Goal: Task Accomplishment & Management: Complete application form

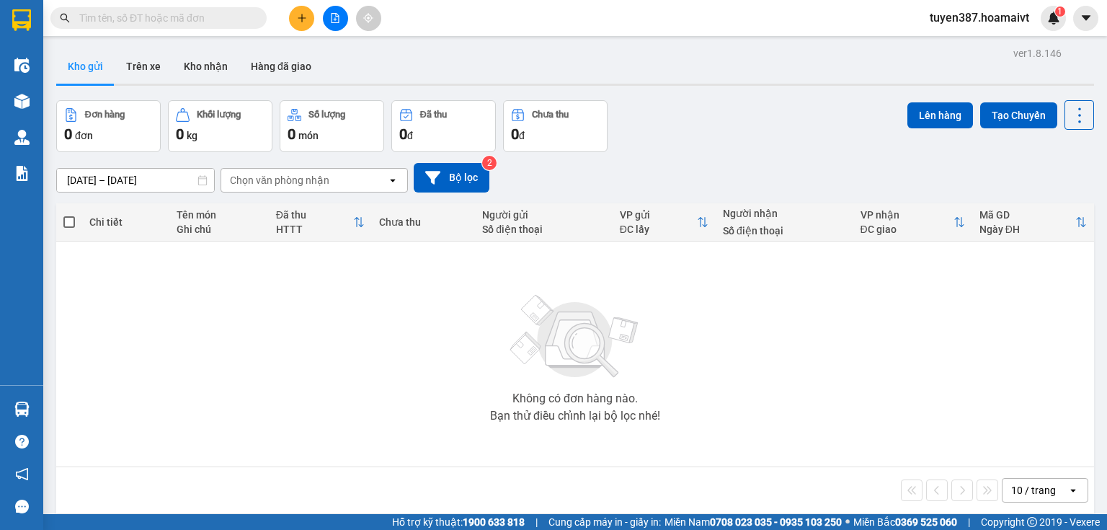
click at [1032, 492] on div "10 / trang" at bounding box center [1033, 490] width 45 height 14
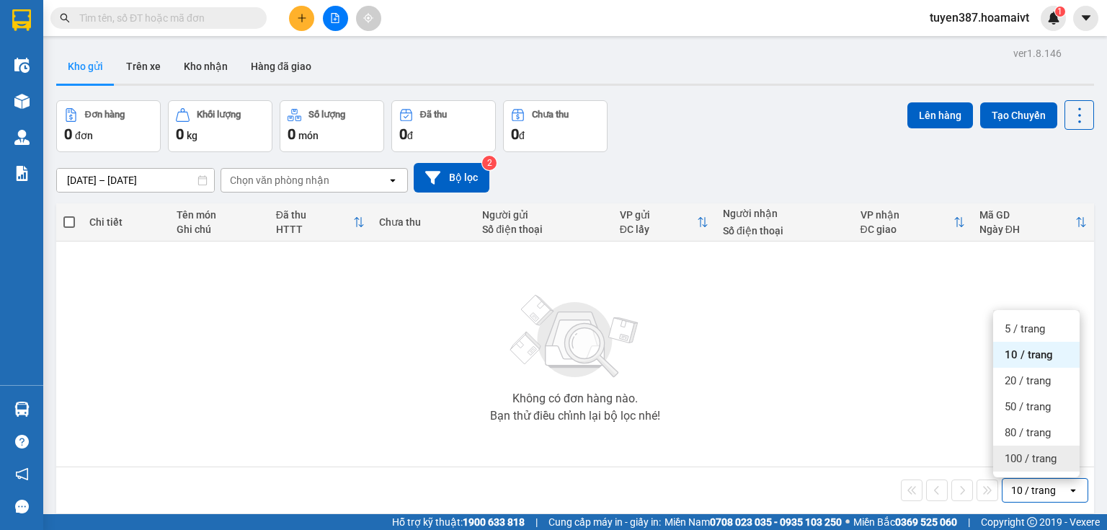
click at [1032, 460] on span "100 / trang" at bounding box center [1030, 458] width 52 height 14
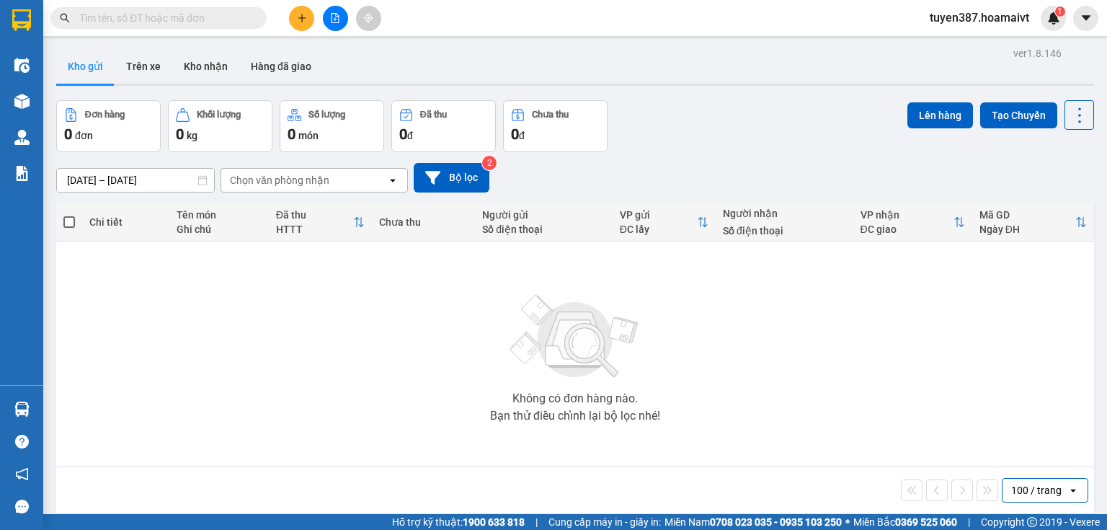
click at [300, 14] on icon "plus" at bounding box center [302, 18] width 10 height 10
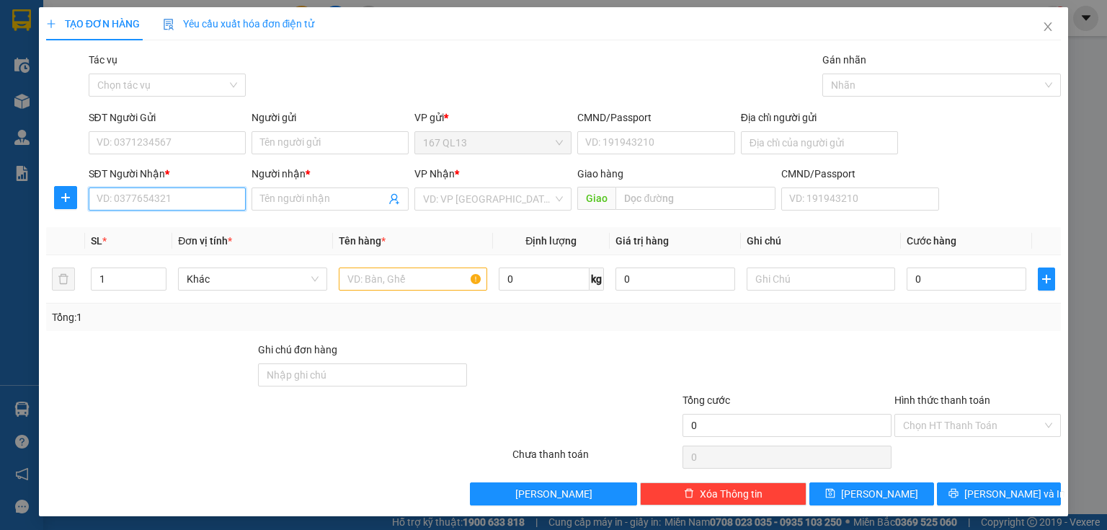
click at [210, 204] on input "SĐT Người Nhận *" at bounding box center [167, 198] width 157 height 23
click at [149, 231] on div "0977593884 - [PERSON_NAME]" at bounding box center [168, 228] width 142 height 16
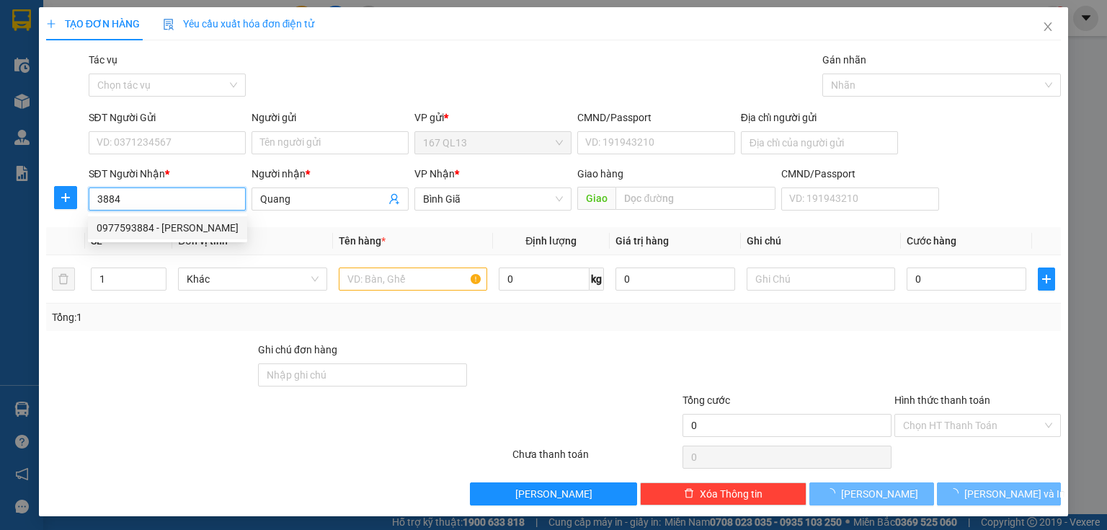
type input "0977593884"
type input "Quang"
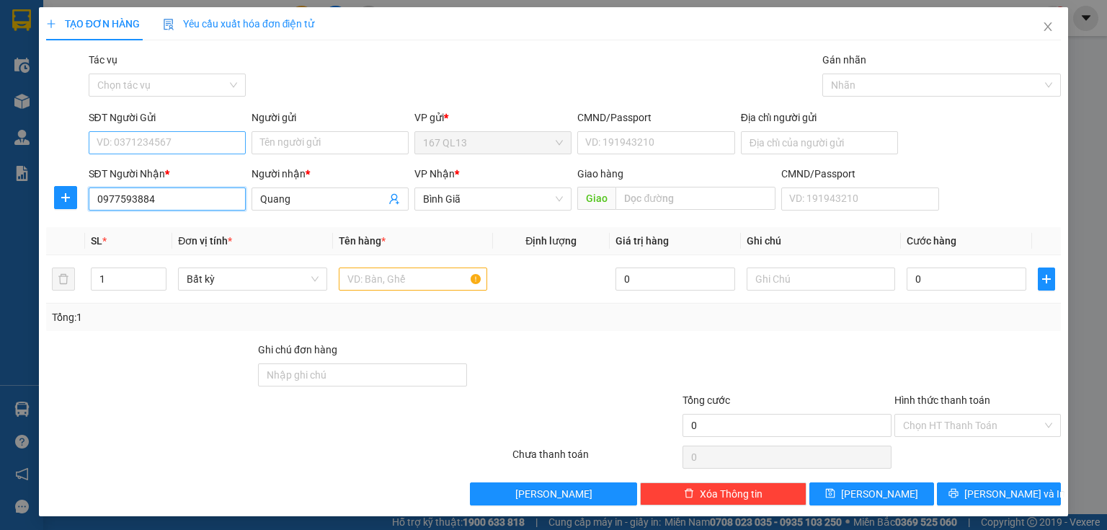
type input "0977593884"
click at [179, 137] on input "SĐT Người Gửi" at bounding box center [167, 142] width 157 height 23
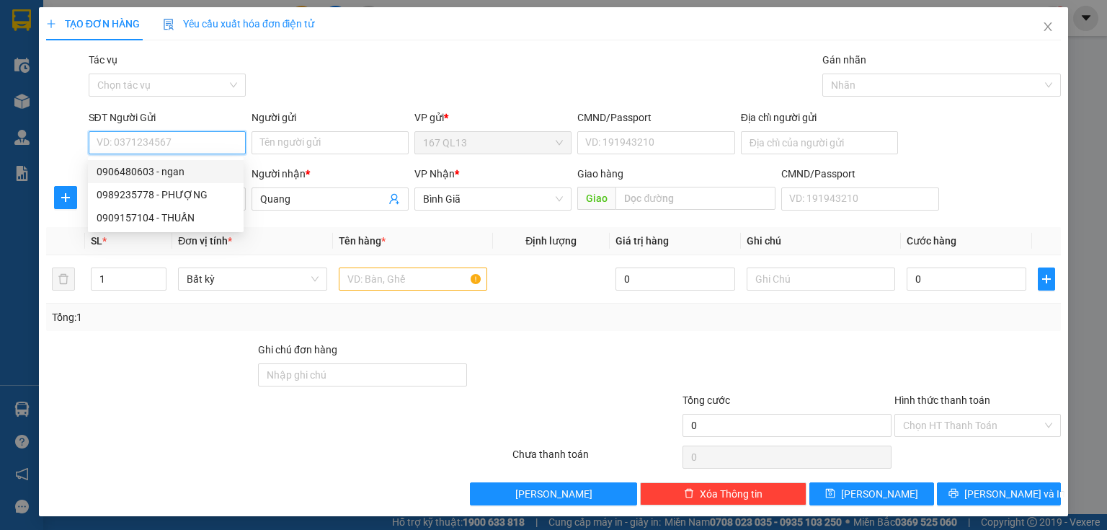
click at [186, 170] on div "0906480603 - ngan" at bounding box center [166, 172] width 138 height 16
type input "0906480603"
type input "ngan"
type input "045051000396"
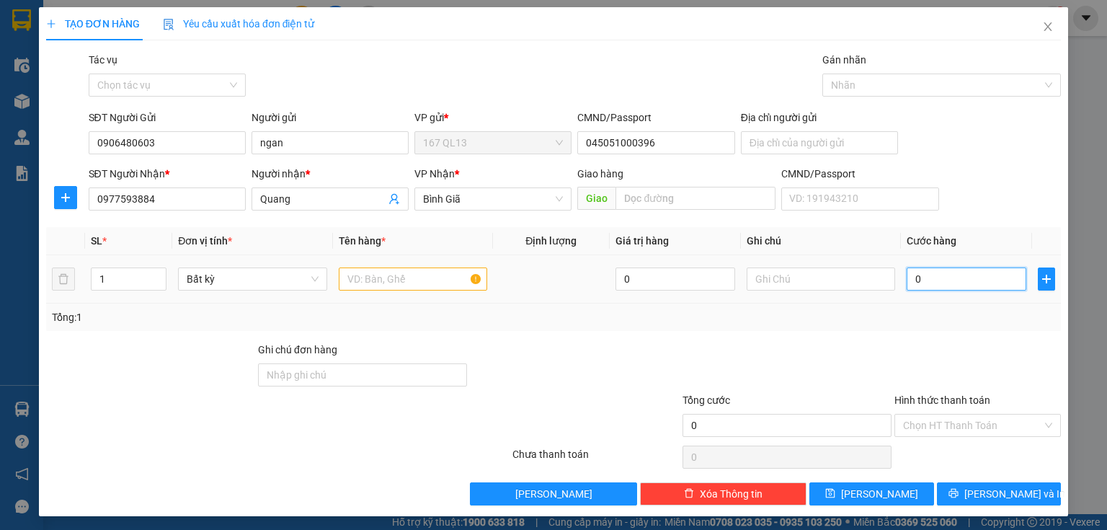
click at [954, 280] on input "0" at bounding box center [966, 278] width 120 height 23
type input "4"
type input "40"
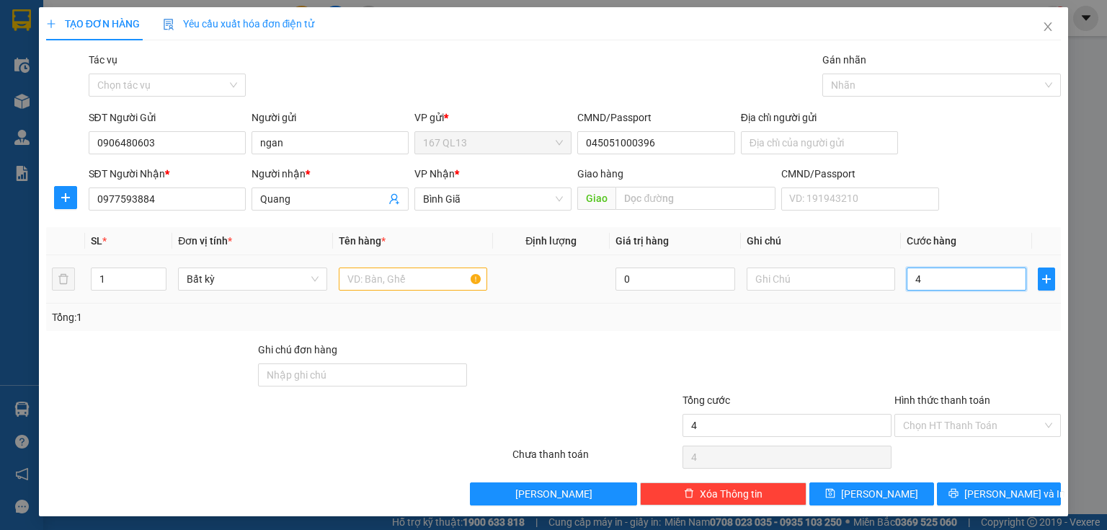
type input "40"
type input "40.000"
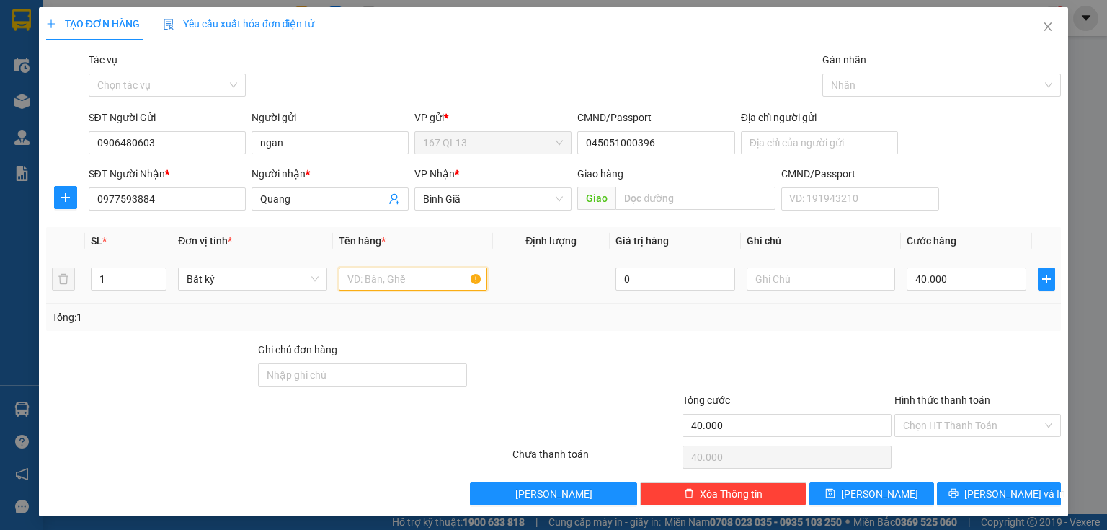
click at [424, 280] on input "text" at bounding box center [413, 278] width 148 height 23
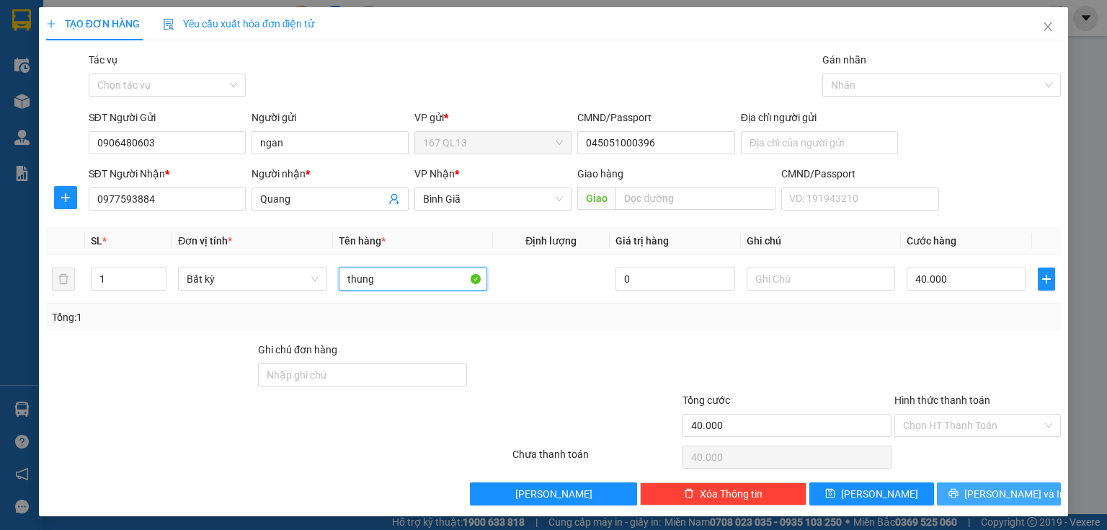
type input "thung"
click at [945, 487] on button "[PERSON_NAME] và In" at bounding box center [999, 493] width 125 height 23
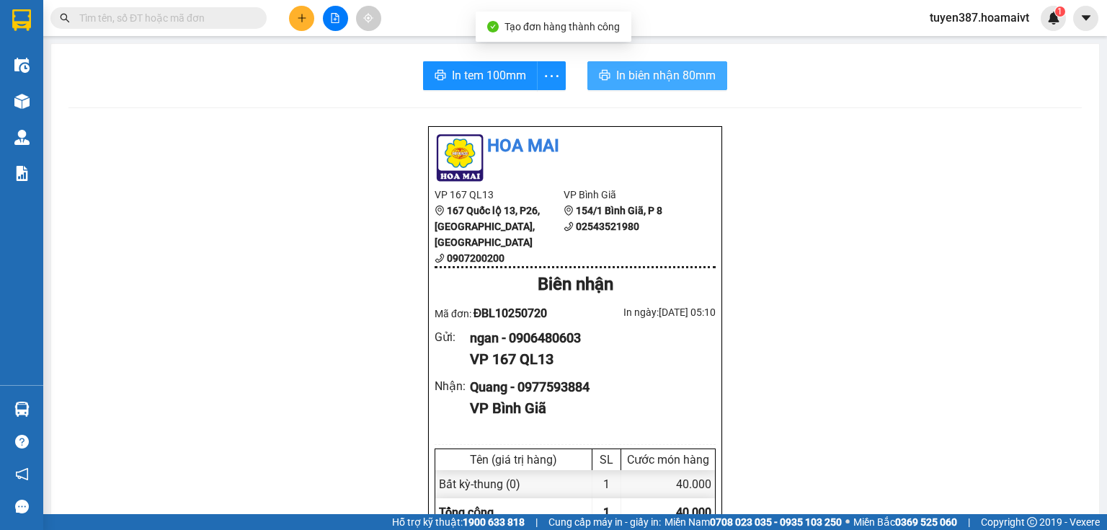
click at [672, 69] on span "In biên nhận 80mm" at bounding box center [665, 75] width 99 height 18
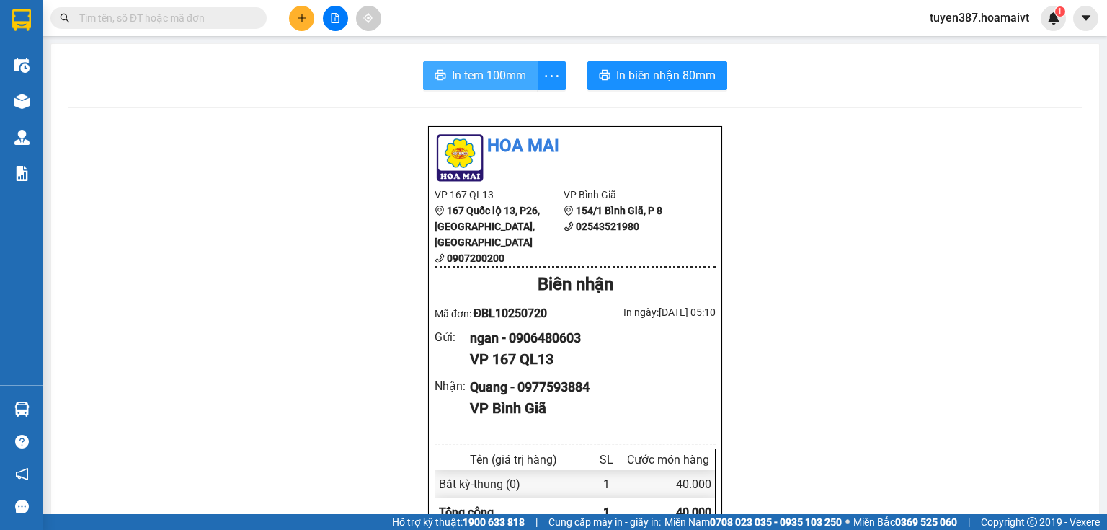
click at [500, 78] on span "In tem 100mm" at bounding box center [489, 75] width 74 height 18
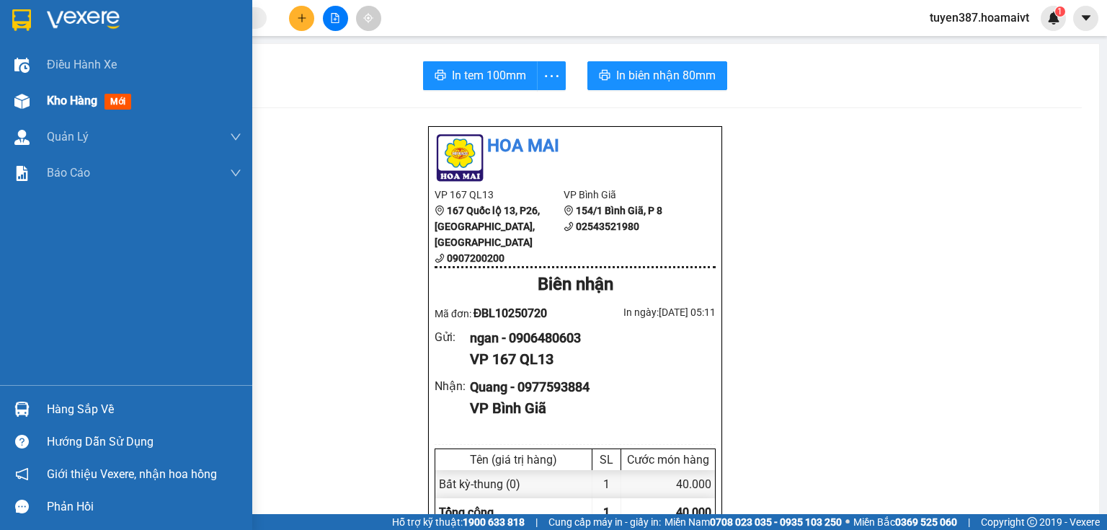
click at [17, 94] on img at bounding box center [21, 101] width 15 height 15
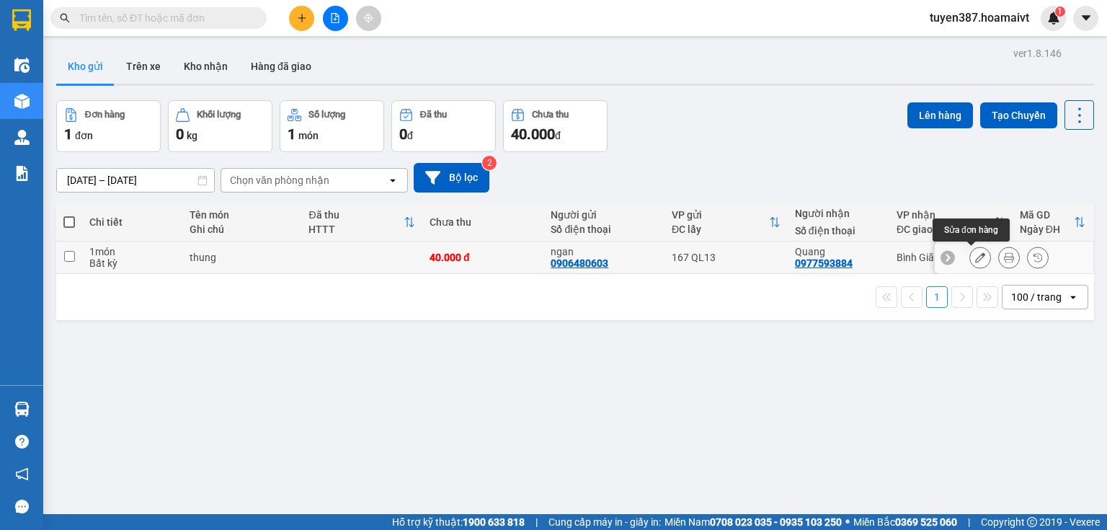
click at [975, 259] on icon at bounding box center [980, 257] width 10 height 10
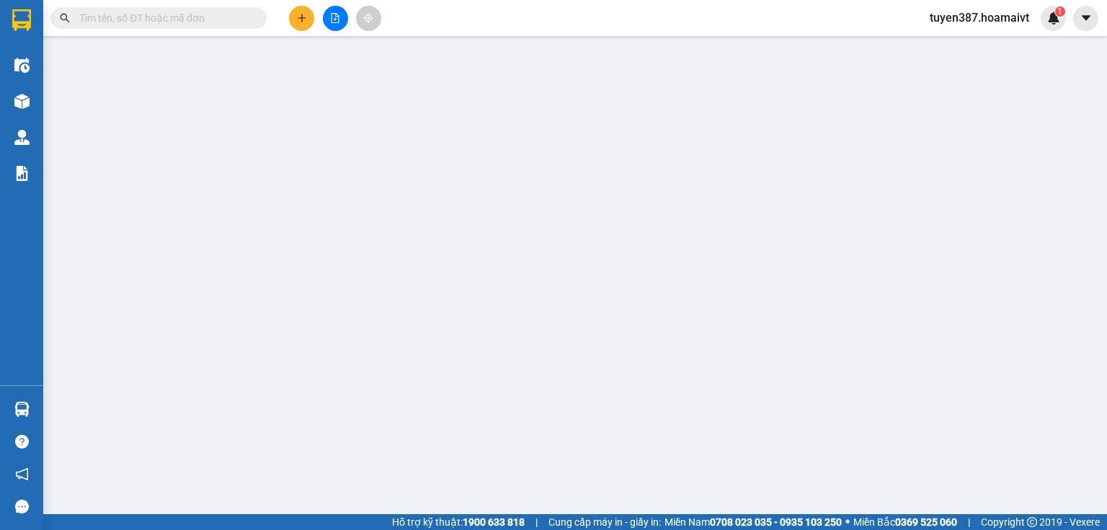
type input "0906480603"
type input "ngan"
type input "045051000396"
type input "0977593884"
type input "Quang"
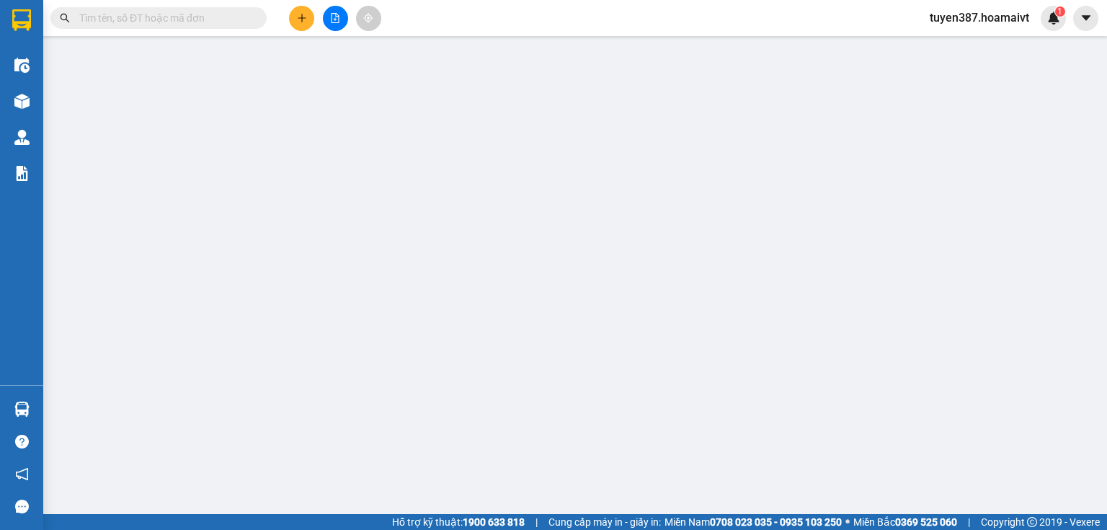
type input "40.000"
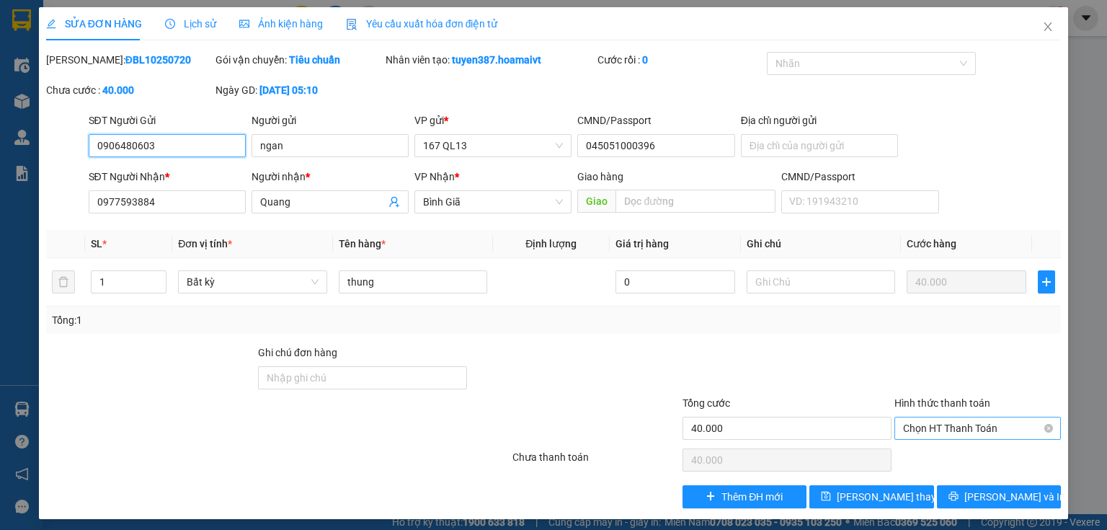
click at [947, 426] on span "Chọn HT Thanh Toán" at bounding box center [977, 428] width 149 height 22
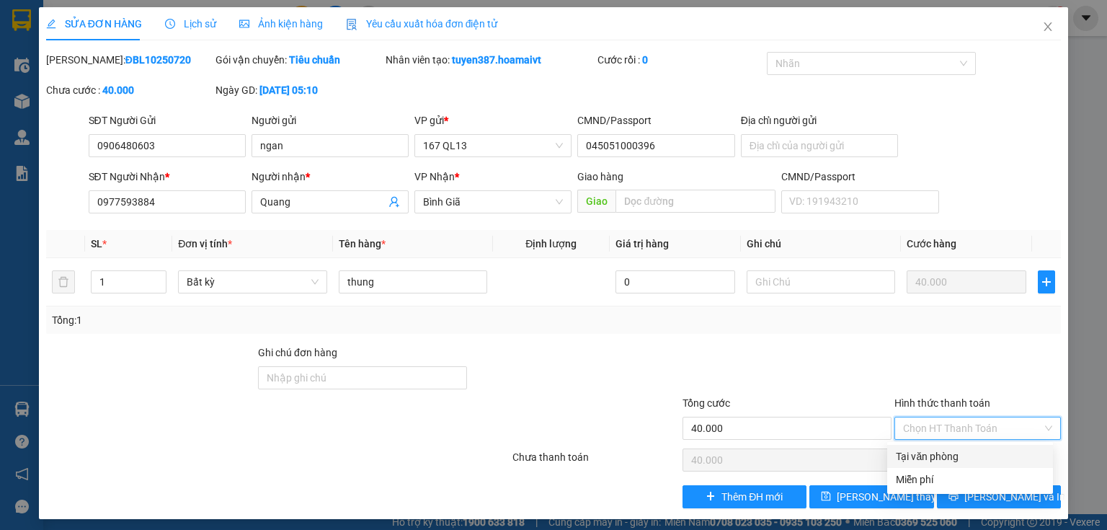
click at [933, 452] on div "Tại văn phòng" at bounding box center [970, 456] width 148 height 16
type input "0"
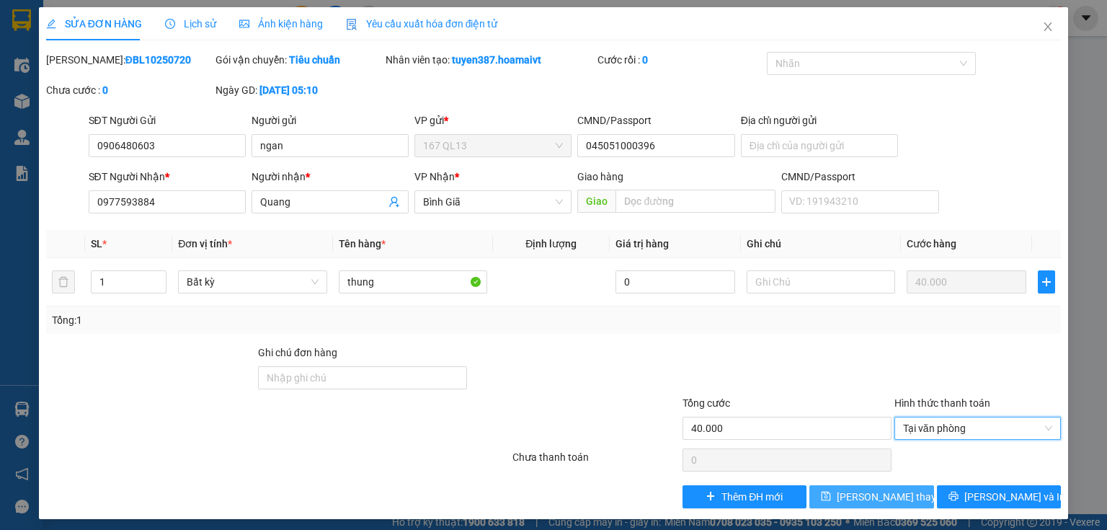
click at [862, 498] on span "[PERSON_NAME] thay đổi" at bounding box center [894, 497] width 115 height 16
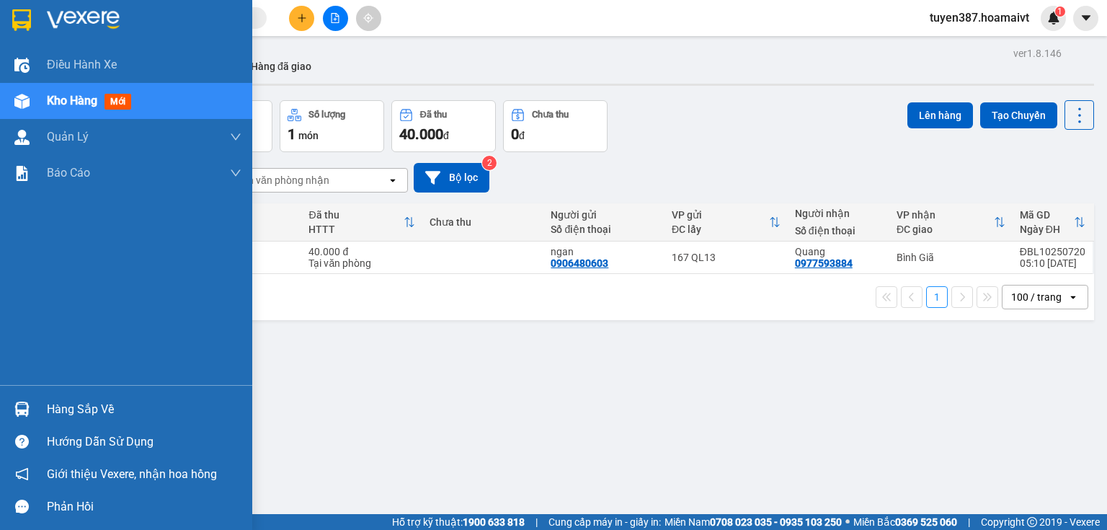
click at [23, 409] on img at bounding box center [21, 408] width 15 height 15
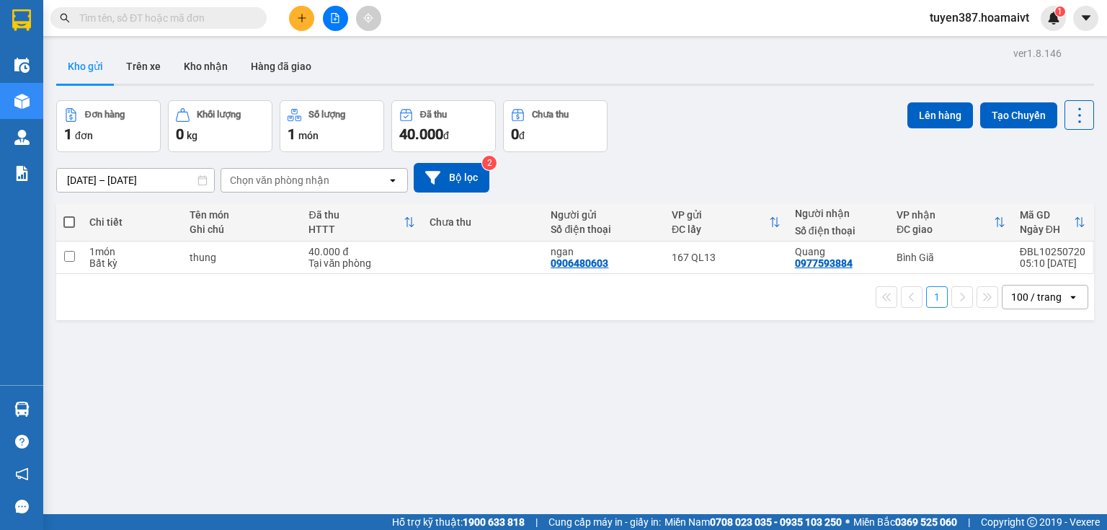
drag, startPoint x: 802, startPoint y: 434, endPoint x: 378, endPoint y: 306, distance: 442.7
click at [792, 427] on section "Kết quả tìm kiếm ( 0 ) Bộ lọc No Data tuyen387.hoamaivt 1 Điều hành xe Kho hàng…" at bounding box center [553, 265] width 1107 height 530
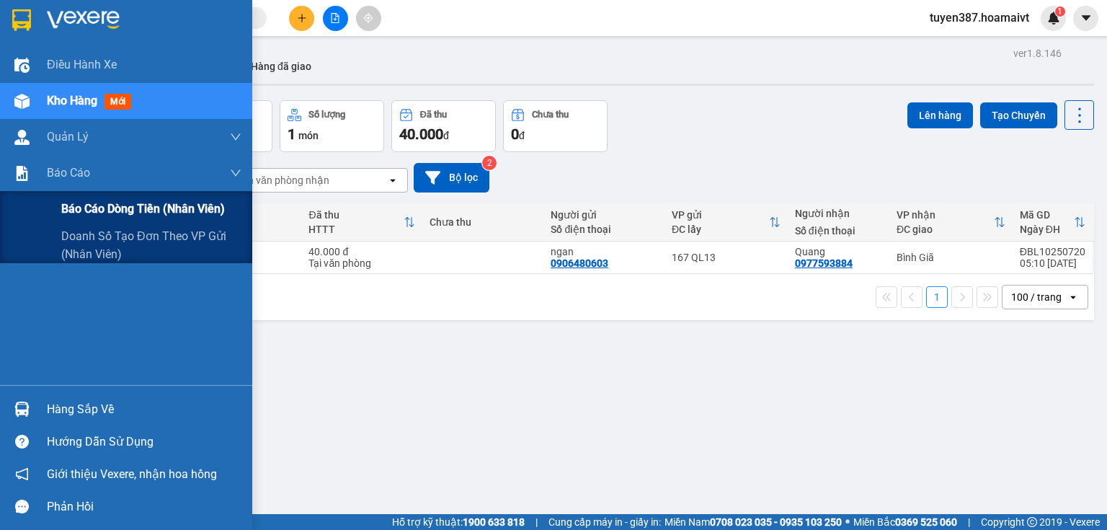
click at [92, 208] on span "Báo cáo dòng tiền (nhân viên)" at bounding box center [143, 209] width 164 height 18
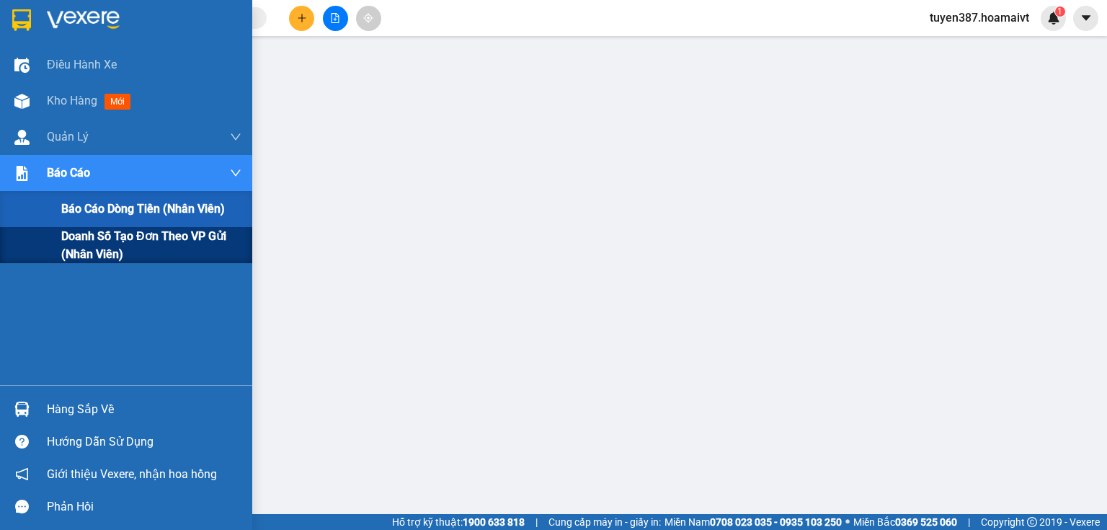
click at [72, 236] on span "Doanh số tạo đơn theo VP gửi (nhân viên)" at bounding box center [151, 245] width 180 height 36
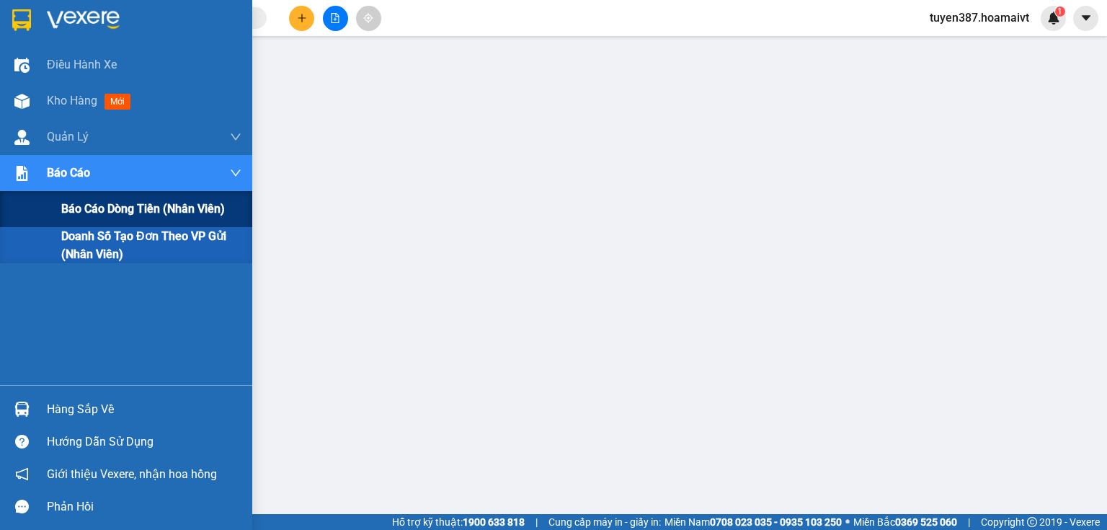
click at [117, 208] on span "Báo cáo dòng tiền (nhân viên)" at bounding box center [143, 209] width 164 height 18
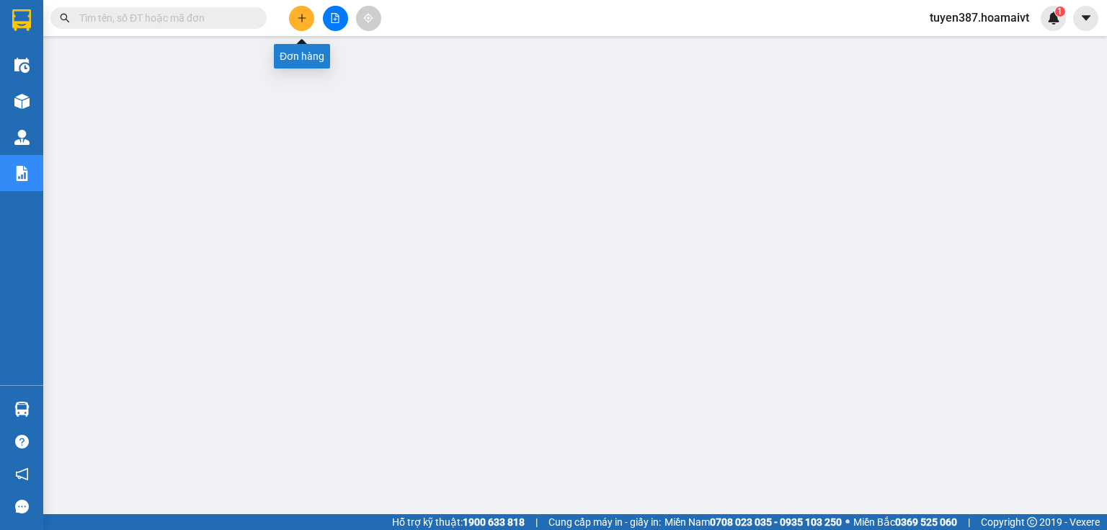
click at [307, 20] on button at bounding box center [301, 18] width 25 height 25
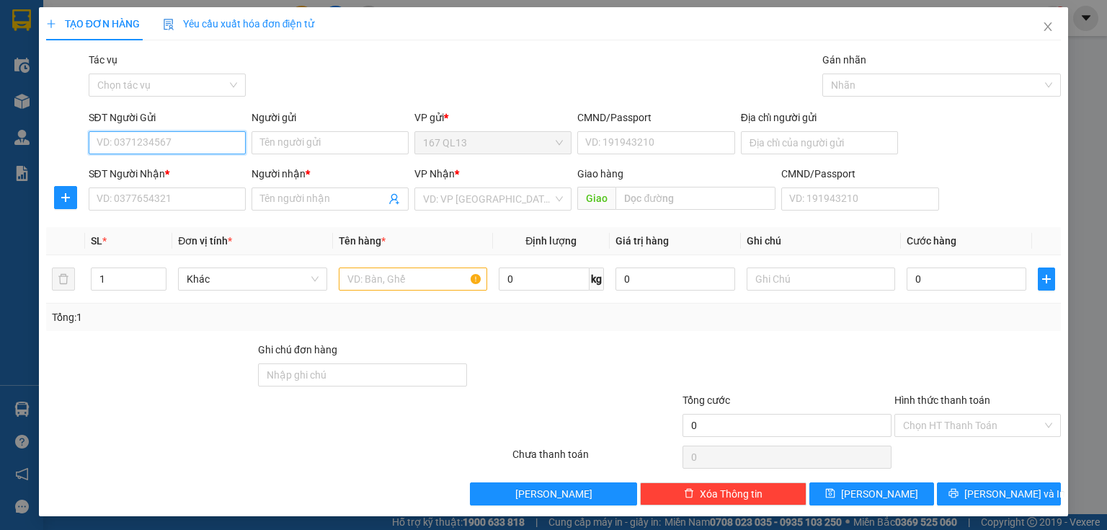
click at [199, 149] on input "SĐT Người Gửi" at bounding box center [167, 142] width 157 height 23
click at [141, 174] on div "0839792586 - toan" at bounding box center [166, 172] width 138 height 16
type input "0839792586"
type input "toan"
type input "092092005616"
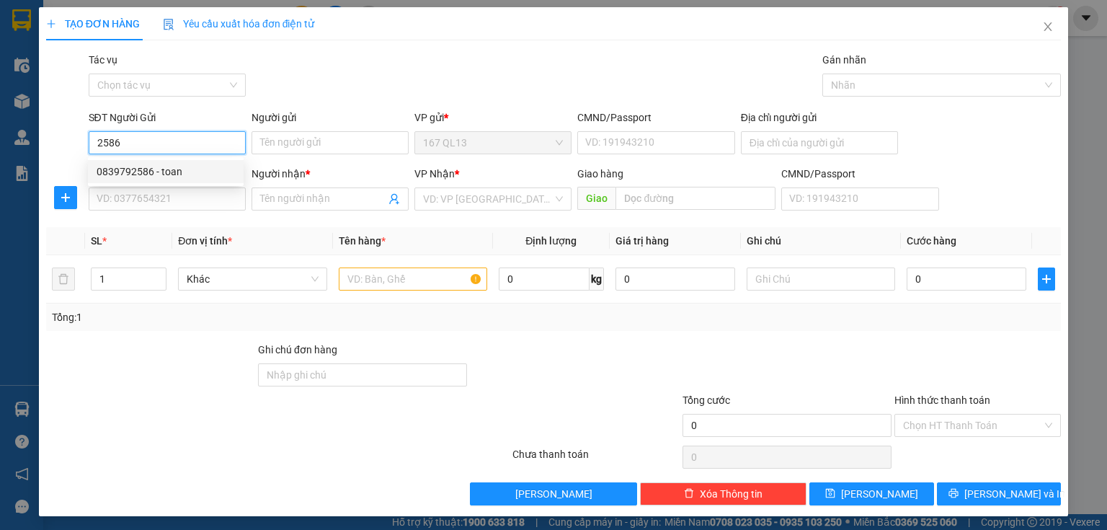
type input "0799846512"
type input "THIEN(DAN FI GTN)"
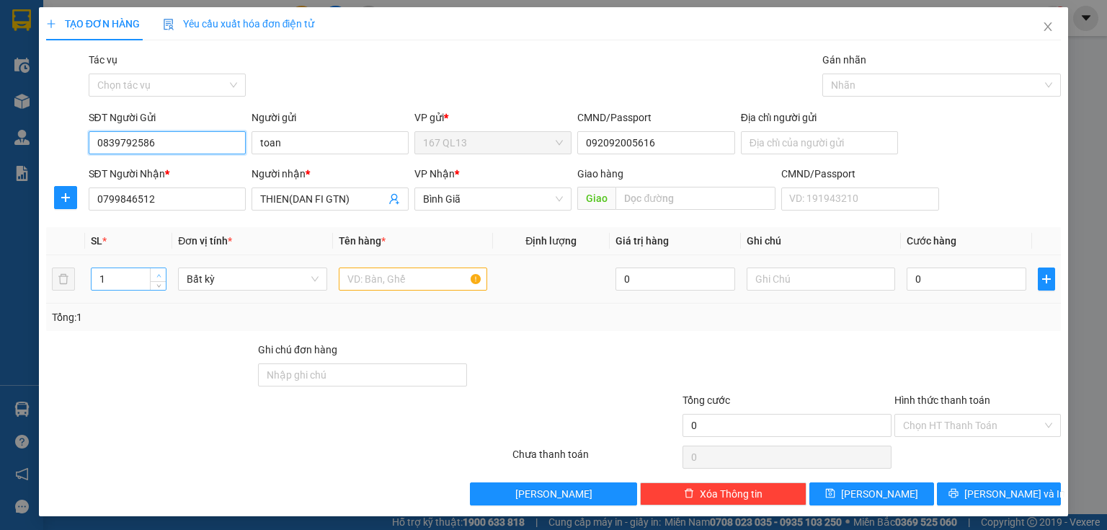
type input "0839792586"
click at [159, 273] on icon "up" at bounding box center [158, 275] width 5 height 5
type input "5"
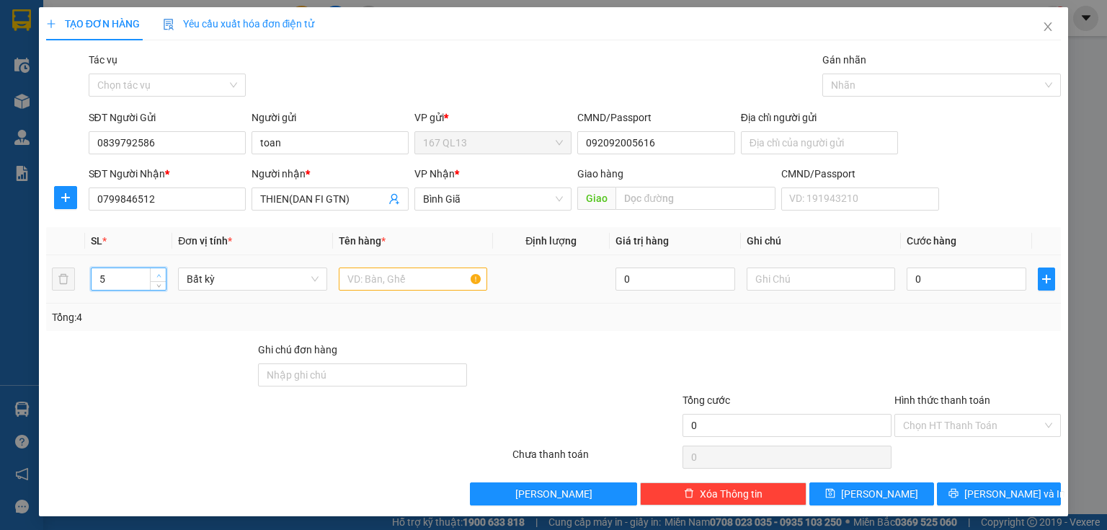
click at [159, 273] on icon "up" at bounding box center [158, 275] width 5 height 5
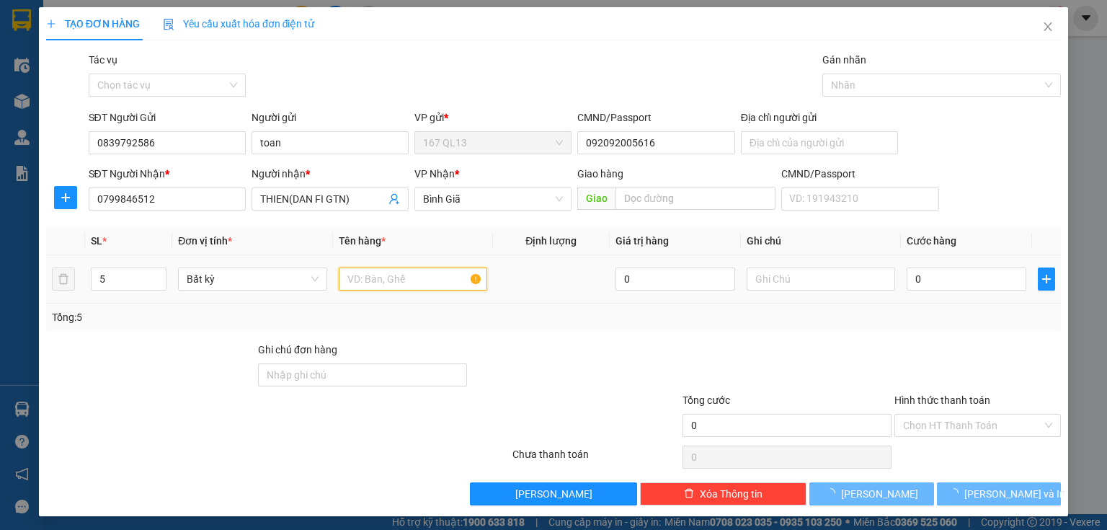
click at [396, 278] on input "text" at bounding box center [413, 278] width 148 height 23
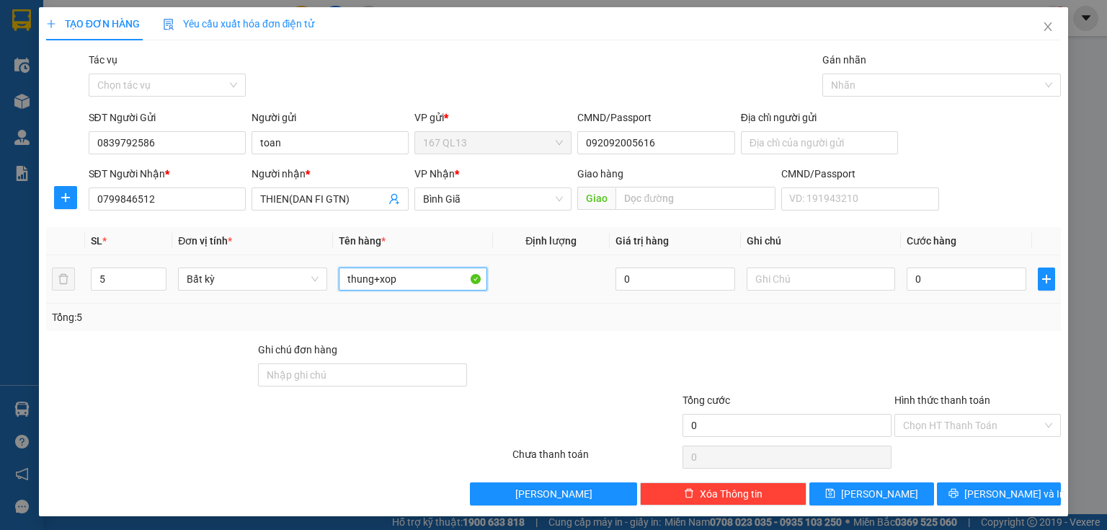
scroll to position [2, 0]
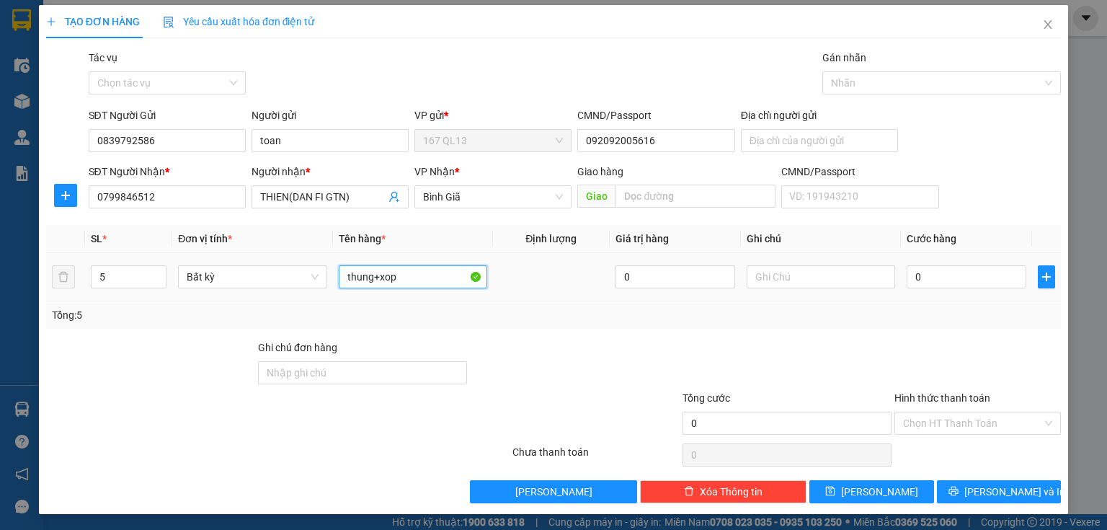
type input "thung+xop"
click at [980, 288] on div "0" at bounding box center [966, 276] width 120 height 29
click at [827, 277] on input "text" at bounding box center [820, 276] width 148 height 23
type input "stn phi roi"
click at [945, 277] on input "0" at bounding box center [966, 276] width 120 height 23
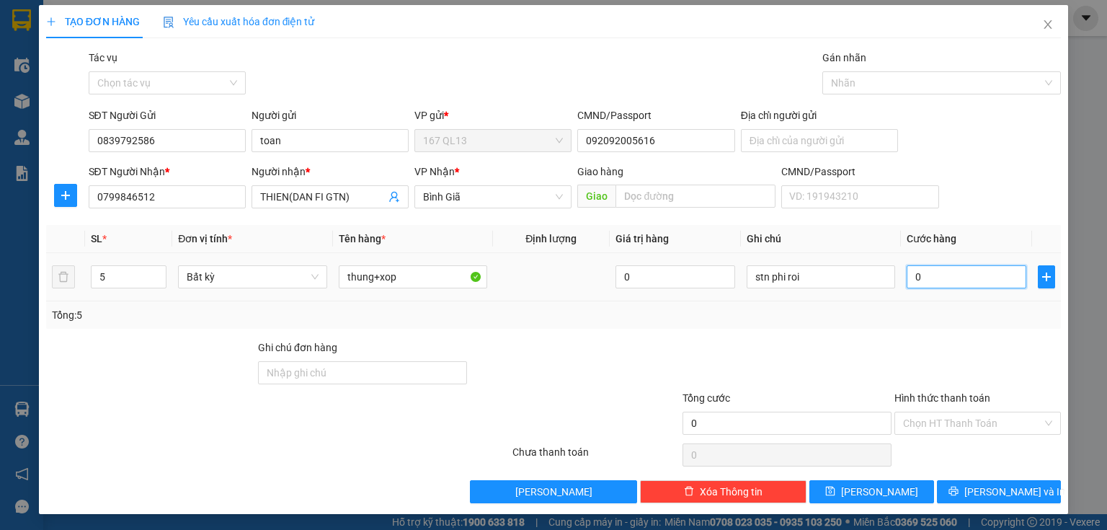
type input "2"
type input "20"
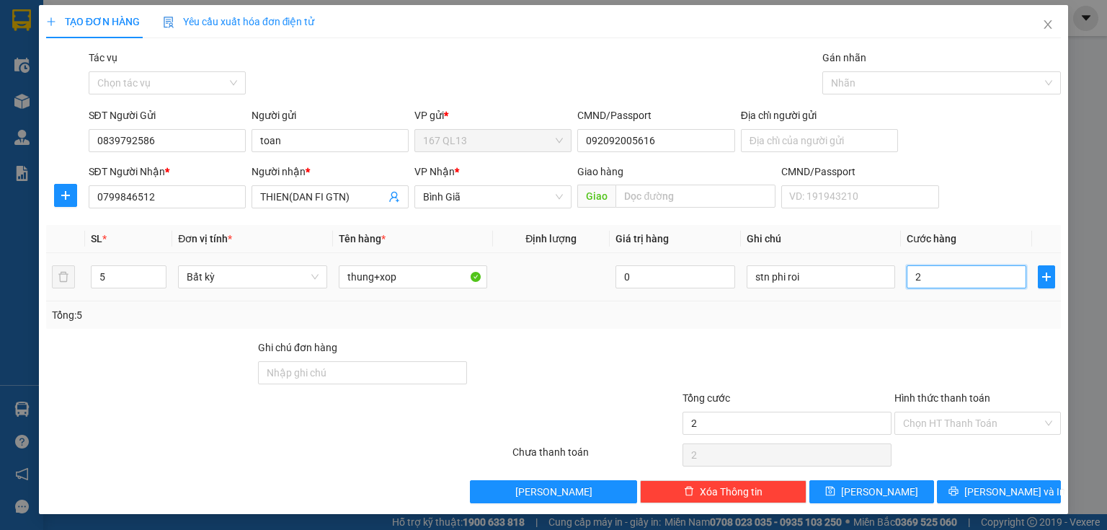
type input "20"
type input "200"
type input "200.000"
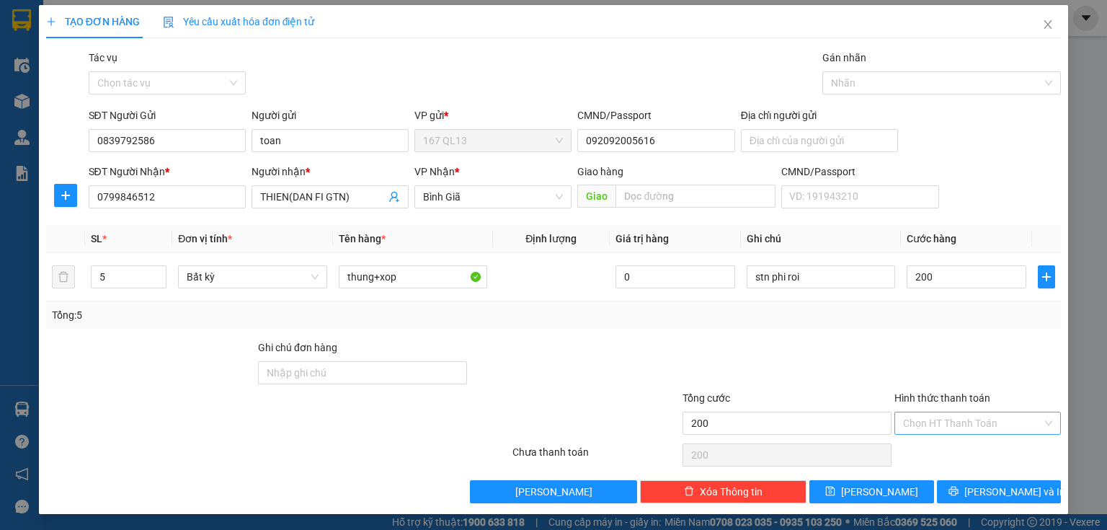
type input "200.000"
click at [947, 421] on input "Hình thức thanh toán" at bounding box center [972, 423] width 139 height 22
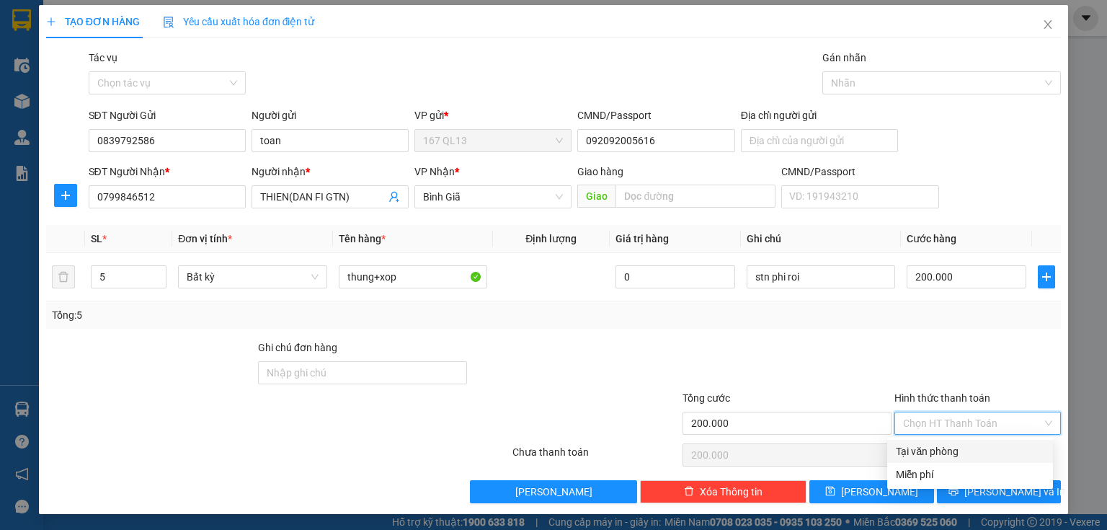
click at [930, 453] on div "Tại văn phòng" at bounding box center [970, 451] width 148 height 16
type input "0"
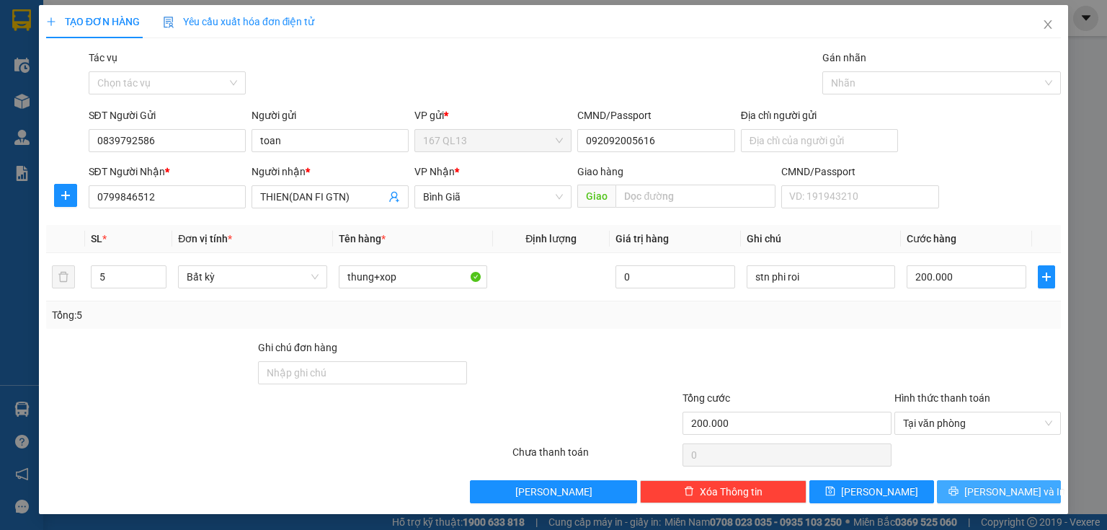
click at [942, 487] on button "[PERSON_NAME] và In" at bounding box center [999, 491] width 125 height 23
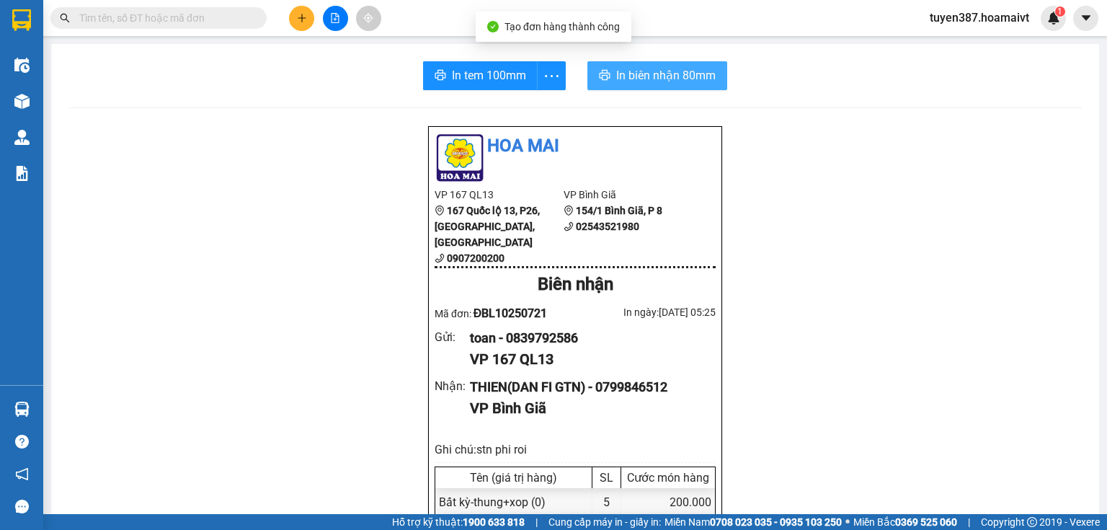
click at [638, 71] on span "In biên nhận 80mm" at bounding box center [665, 75] width 99 height 18
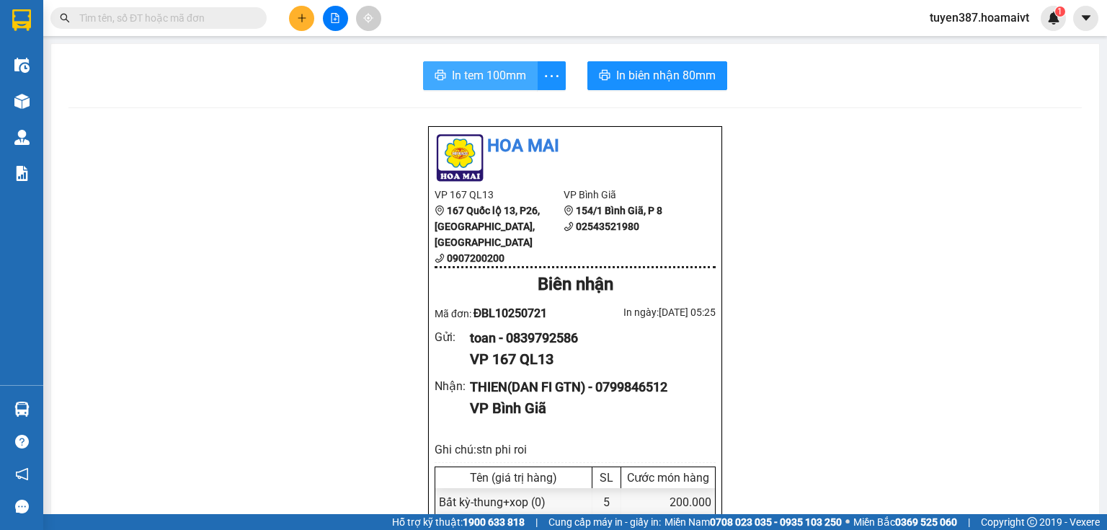
click at [487, 74] on span "In tem 100mm" at bounding box center [489, 75] width 74 height 18
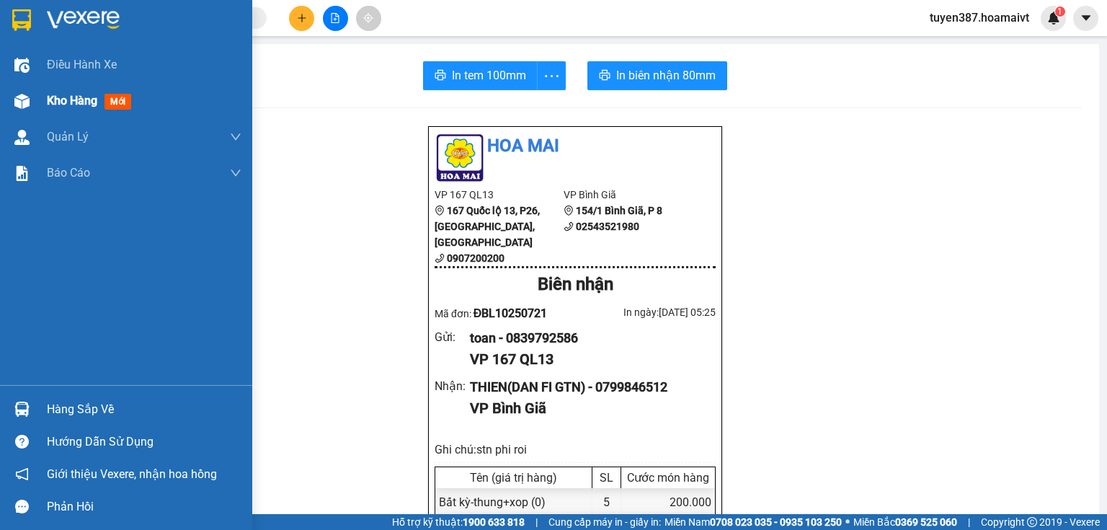
click at [14, 104] on img at bounding box center [21, 101] width 15 height 15
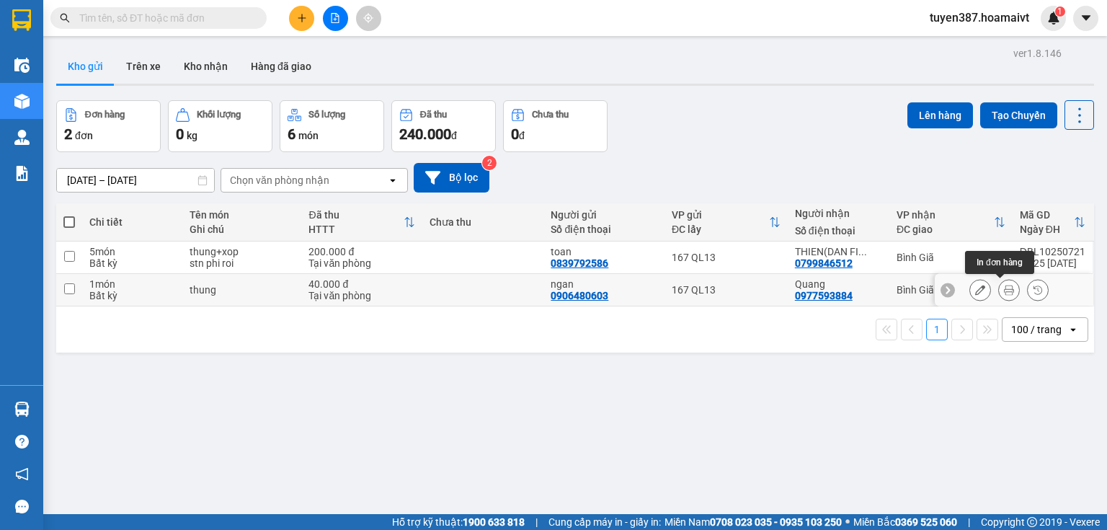
click at [1004, 287] on icon at bounding box center [1009, 290] width 10 height 10
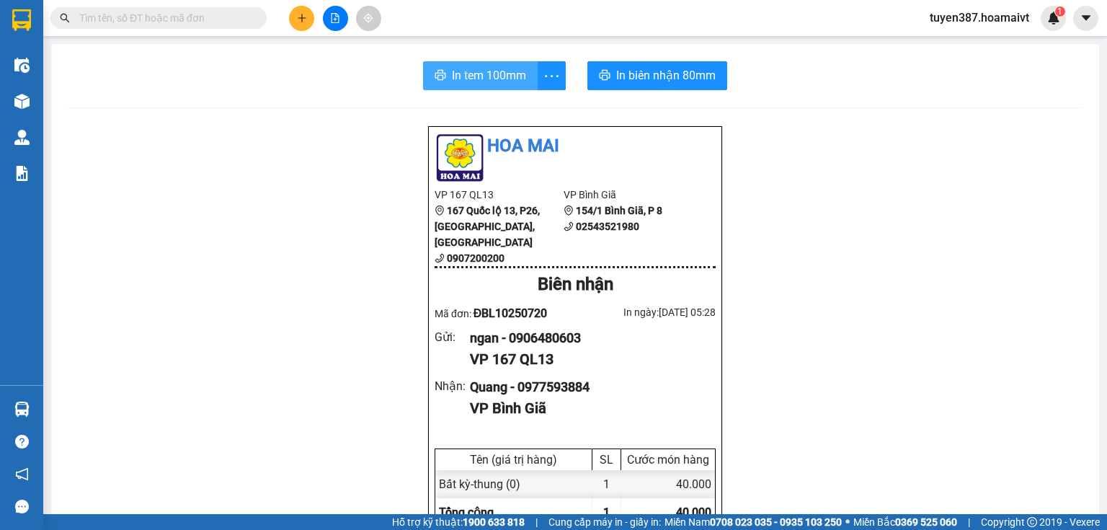
click at [509, 72] on span "In tem 100mm" at bounding box center [489, 75] width 74 height 18
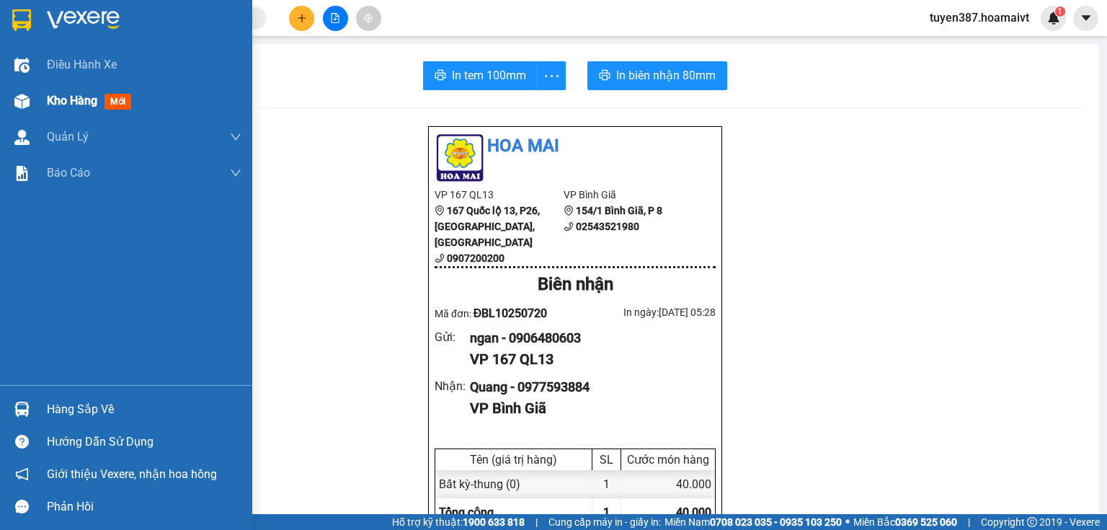
click at [24, 104] on img at bounding box center [21, 101] width 15 height 15
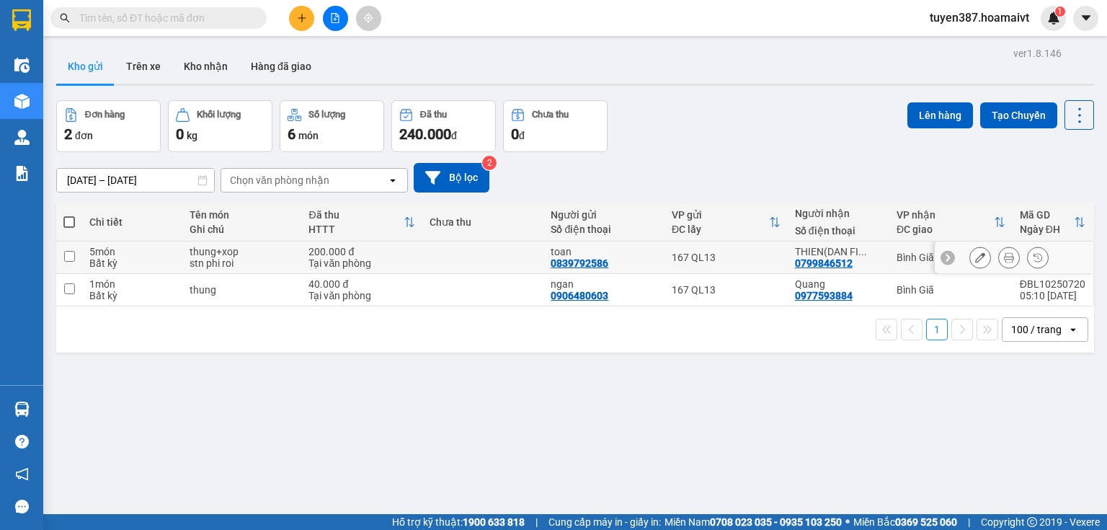
click at [749, 257] on div "167 QL13" at bounding box center [726, 257] width 109 height 12
checkbox input "true"
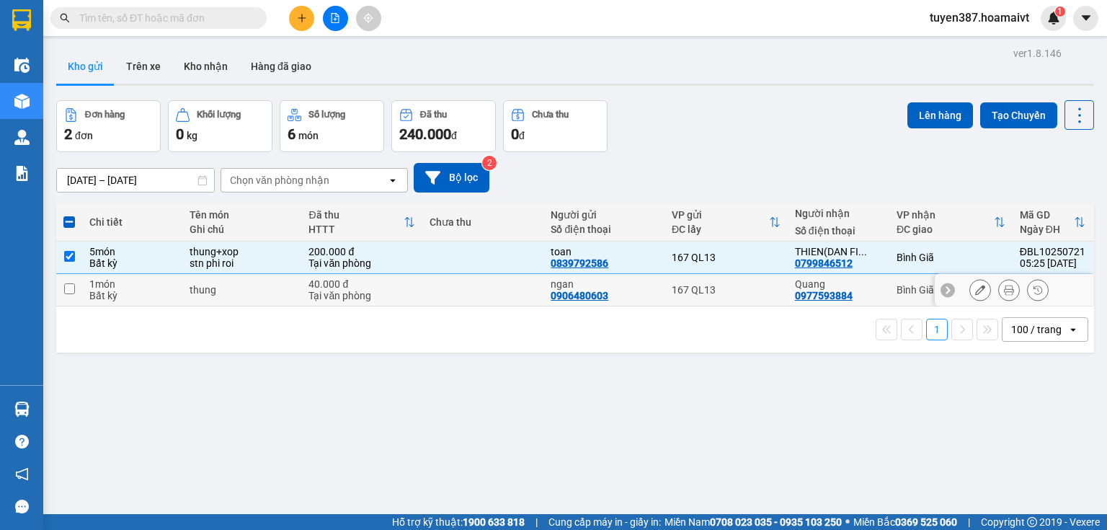
click at [733, 291] on div "167 QL13" at bounding box center [726, 290] width 109 height 12
checkbox input "true"
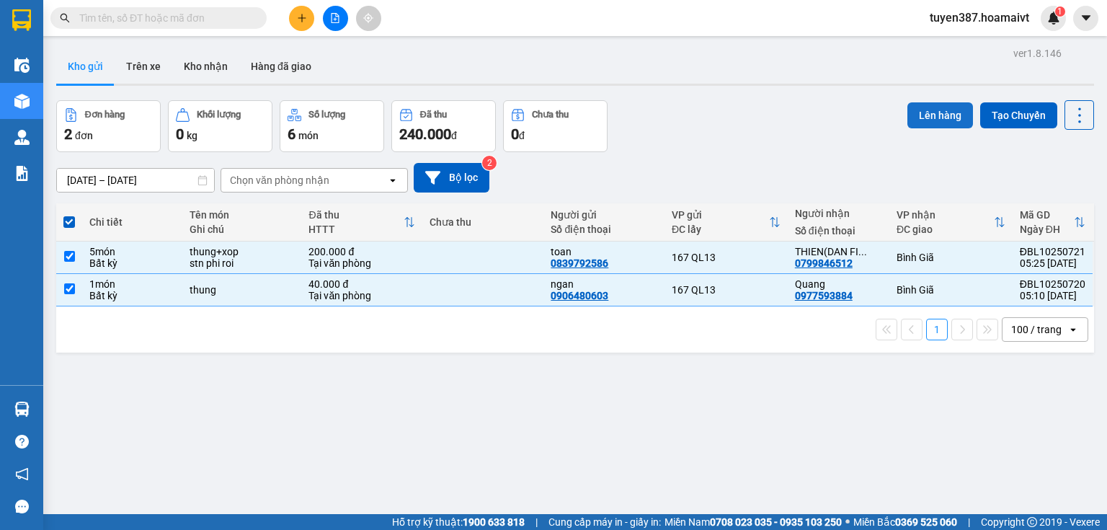
click at [919, 116] on button "Lên hàng" at bounding box center [940, 115] width 66 height 26
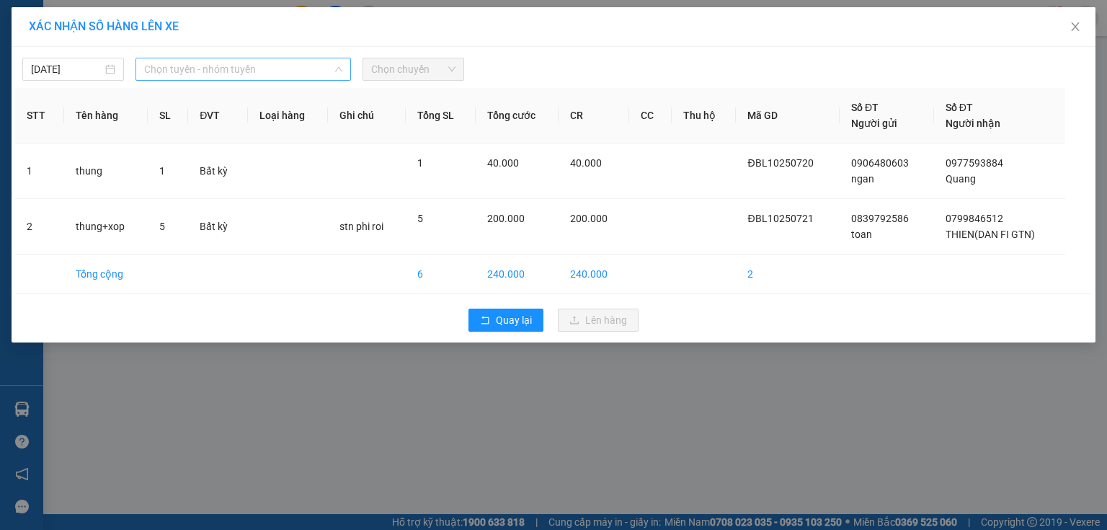
click at [252, 72] on span "Chọn tuyến - nhóm tuyến" at bounding box center [243, 69] width 198 height 22
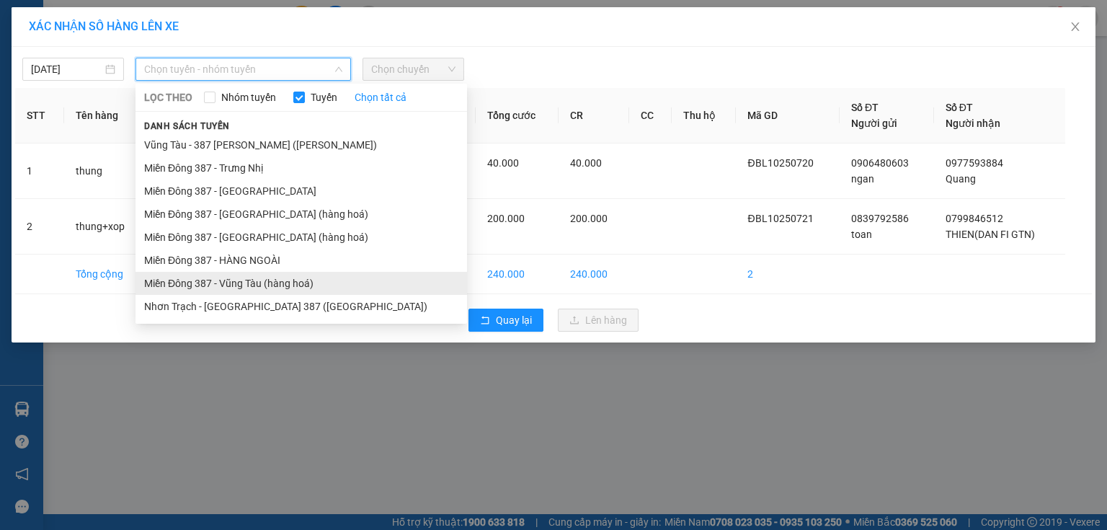
click at [247, 285] on li "Miền Đông 387 - Vũng Tàu (hàng hoá)" at bounding box center [300, 283] width 331 height 23
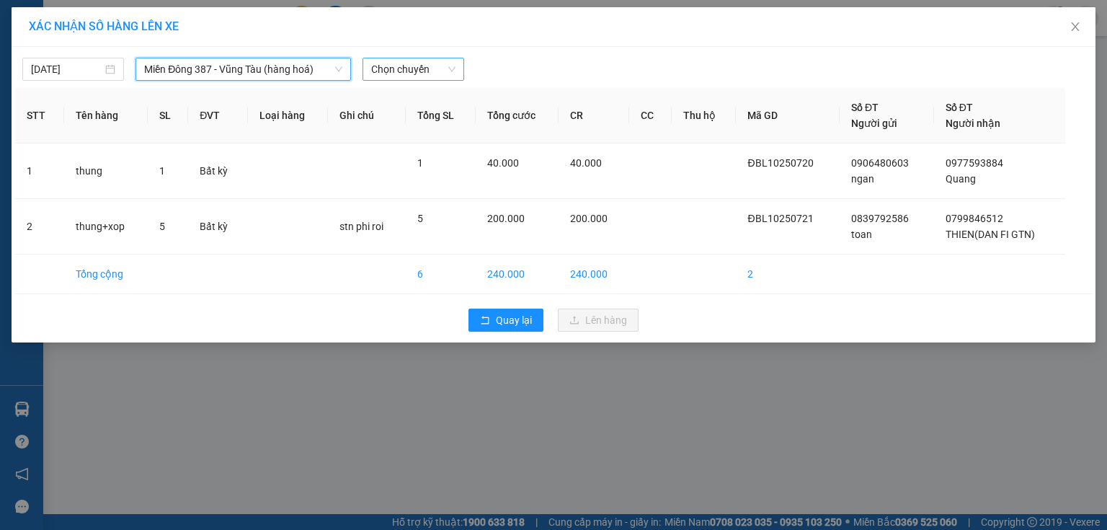
click at [425, 71] on span "Chọn chuyến" at bounding box center [413, 69] width 84 height 22
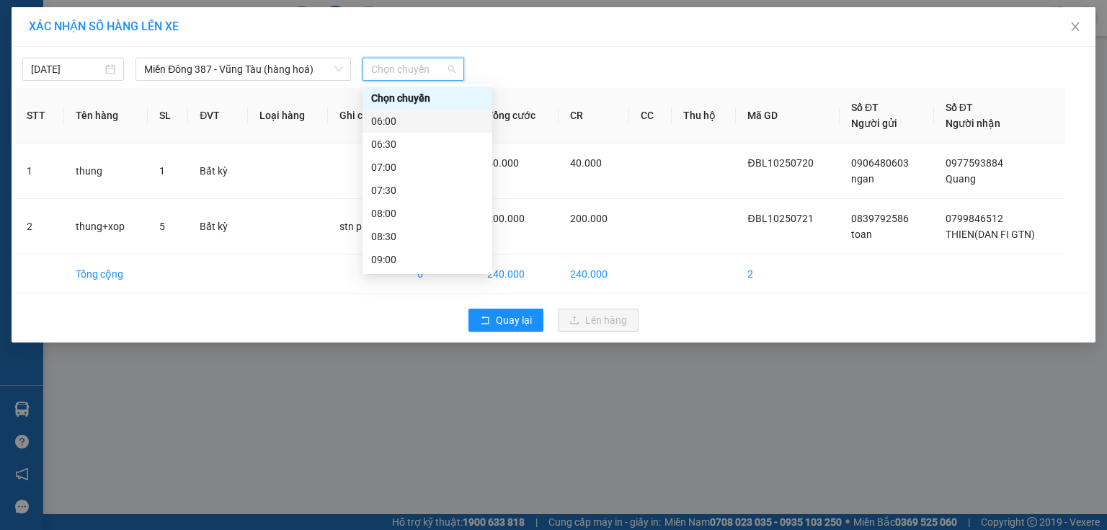
click at [393, 121] on div "06:00" at bounding box center [427, 121] width 112 height 16
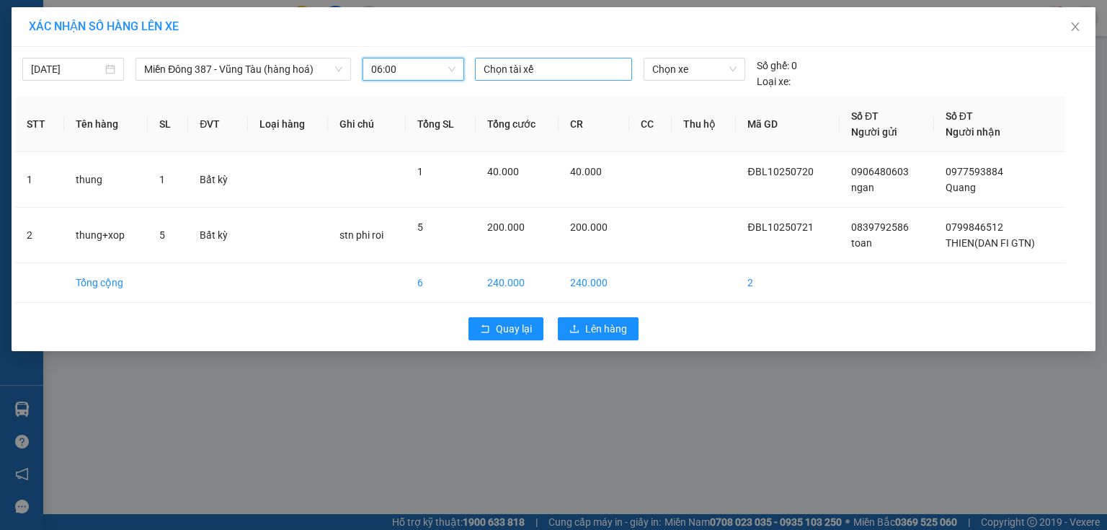
click at [536, 66] on div at bounding box center [553, 69] width 150 height 17
type input "chien"
click at [526, 117] on div "CHIẾN MĐ" at bounding box center [582, 120] width 199 height 16
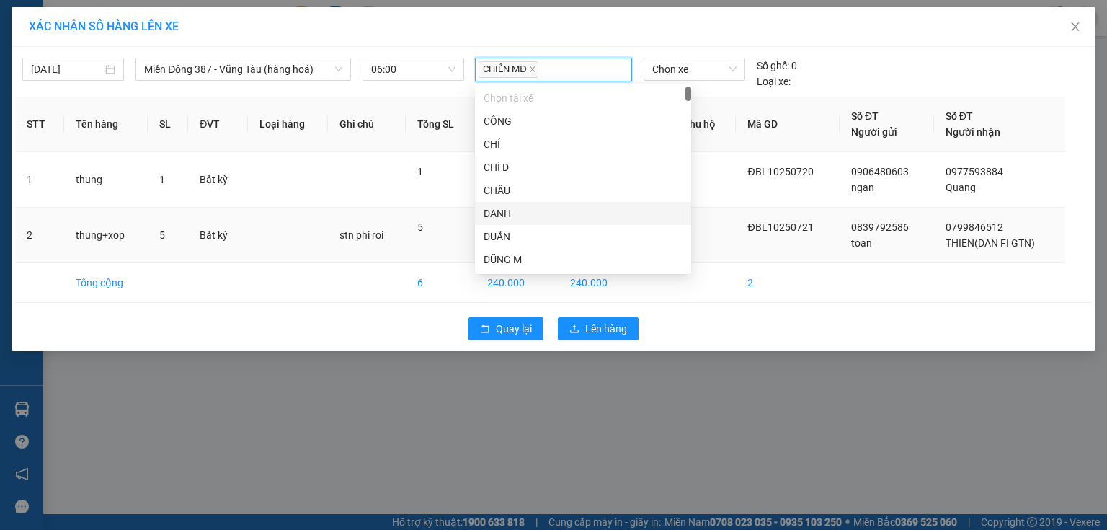
click at [708, 215] on td at bounding box center [704, 235] width 65 height 55
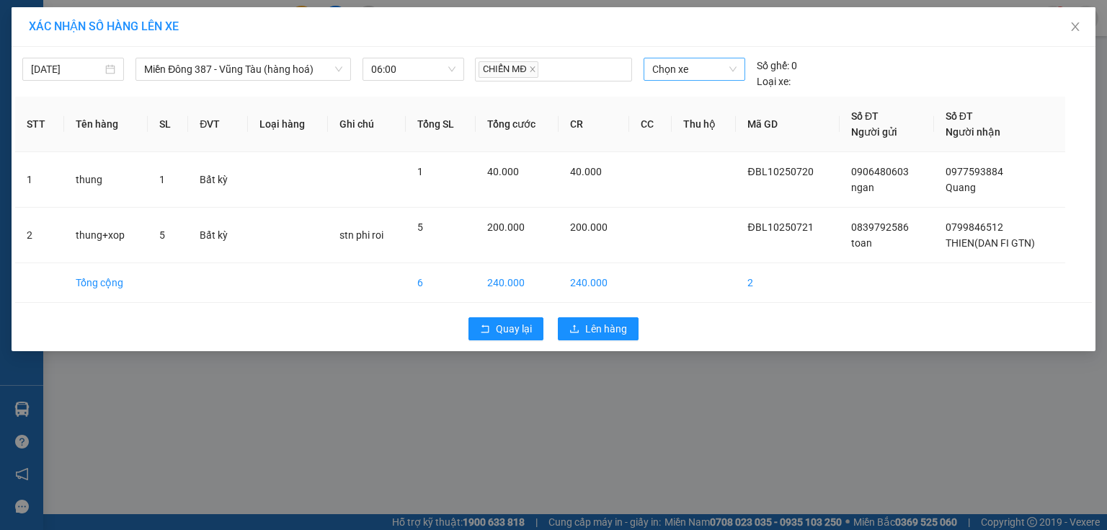
click at [705, 69] on span "Chọn xe" at bounding box center [694, 69] width 84 height 22
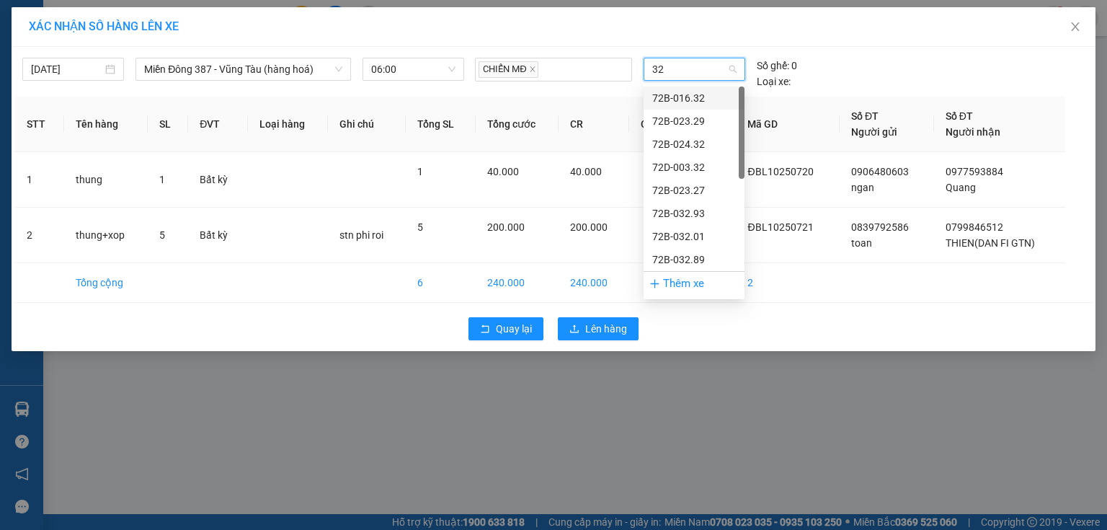
type input "329"
click at [709, 99] on div "72B-023.29" at bounding box center [694, 98] width 84 height 16
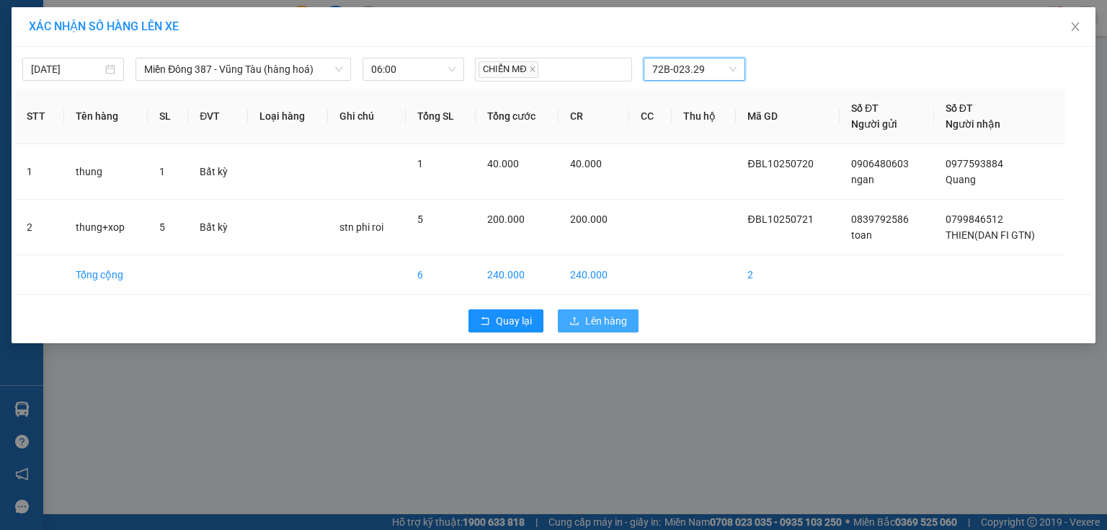
click at [619, 315] on span "Lên hàng" at bounding box center [606, 321] width 42 height 16
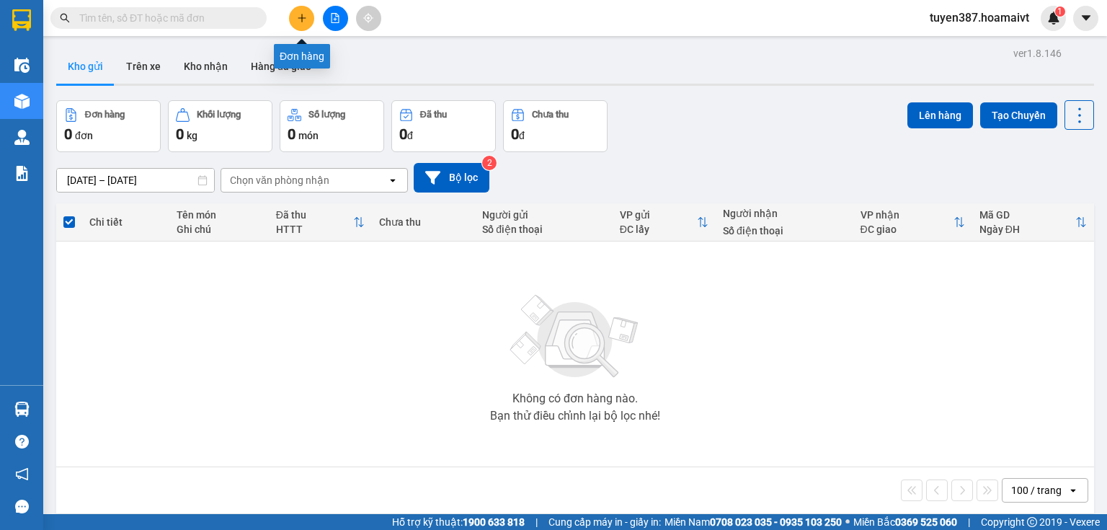
click at [300, 16] on icon "plus" at bounding box center [302, 18] width 10 height 10
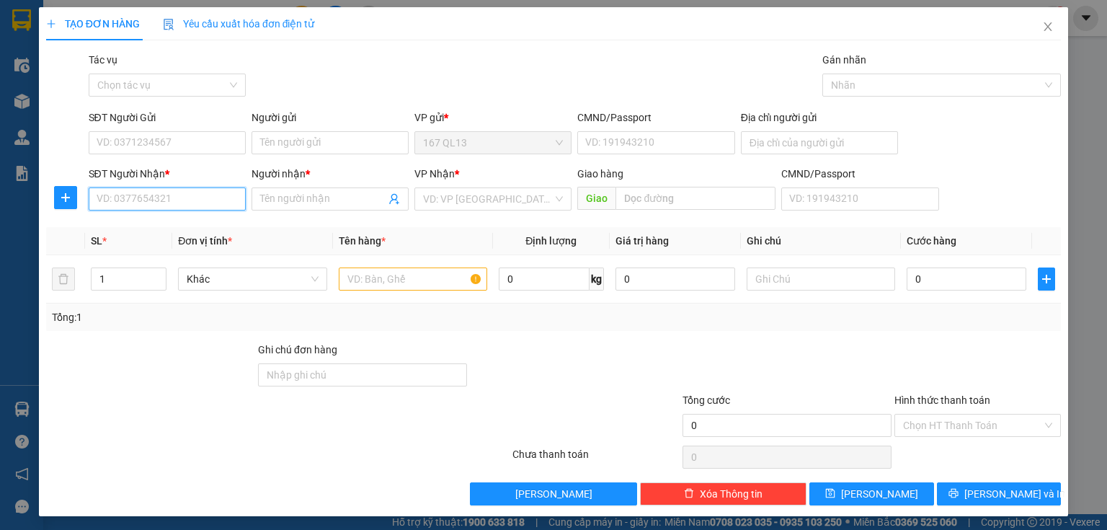
click at [203, 204] on input "SĐT Người Nhận *" at bounding box center [167, 198] width 157 height 23
type input "0976848437"
click at [1044, 24] on icon "close" at bounding box center [1048, 26] width 8 height 9
